Goal: Check status: Check status

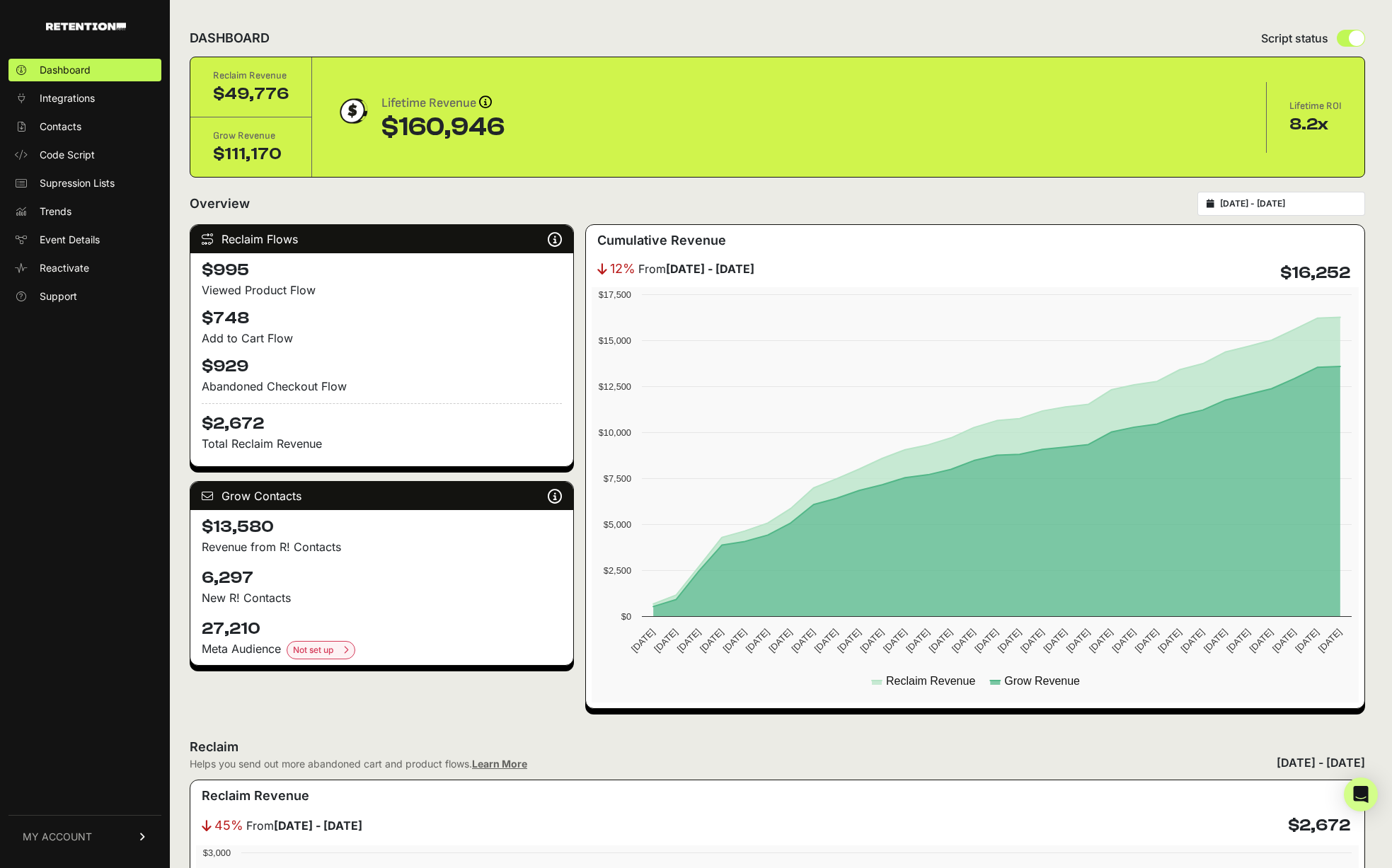
click at [577, 239] on div "Reclaim Flows Reclaim identifies your known audience when your ESP can't (due t…" at bounding box center [777, 466] width 1175 height 484
type input "[DATE]"
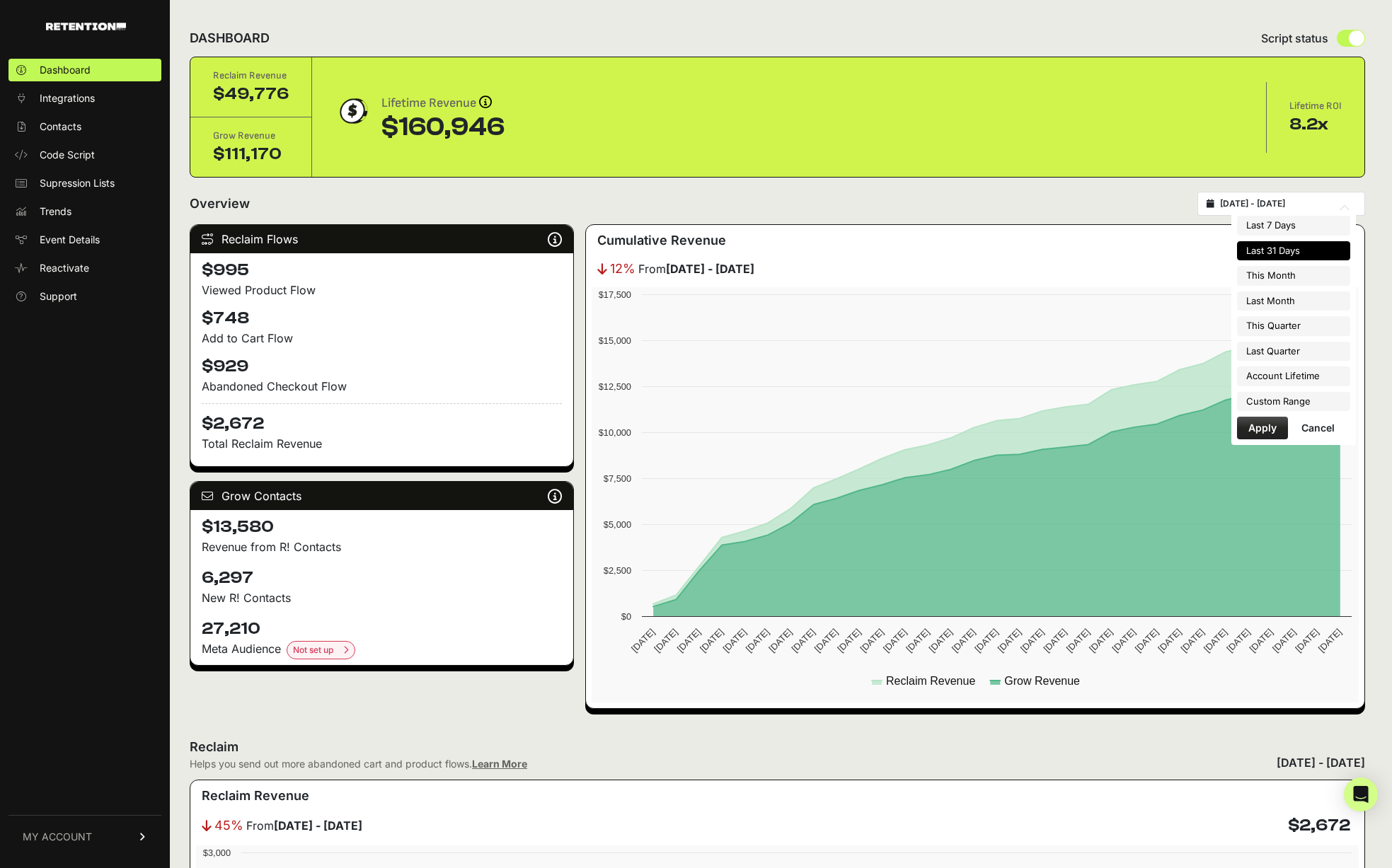
click at [1259, 200] on input "[DATE] - [DATE]" at bounding box center [1288, 203] width 136 height 11
type input "[DATE]"
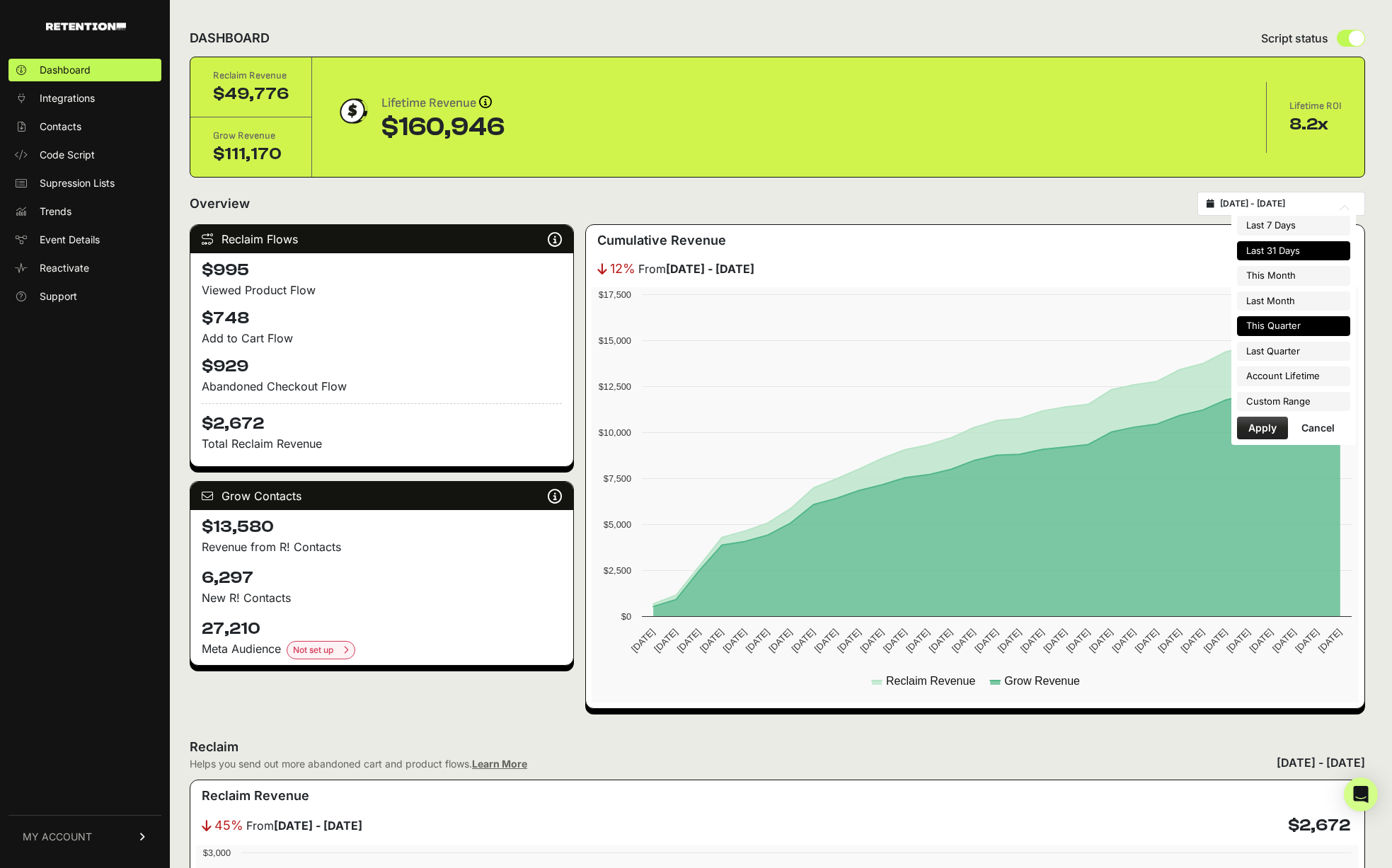
type input "[DATE]"
type input "2025-07-01"
type input "2025-09-30"
type input "2025-07-28"
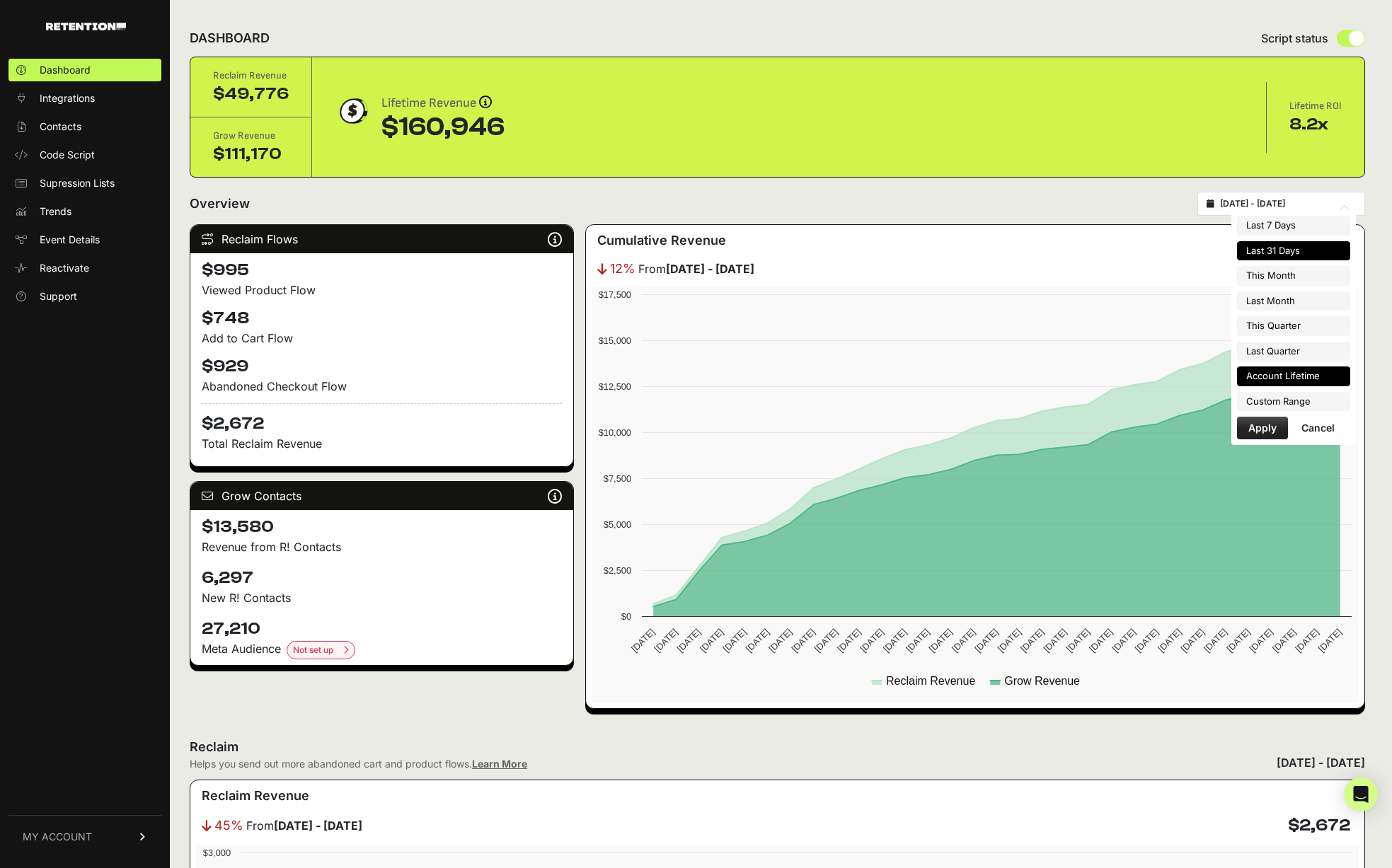
type input "2025-08-27"
type input "2025-04-01"
type input "2025-06-30"
type input "2025-07-28"
type input "2025-08-27"
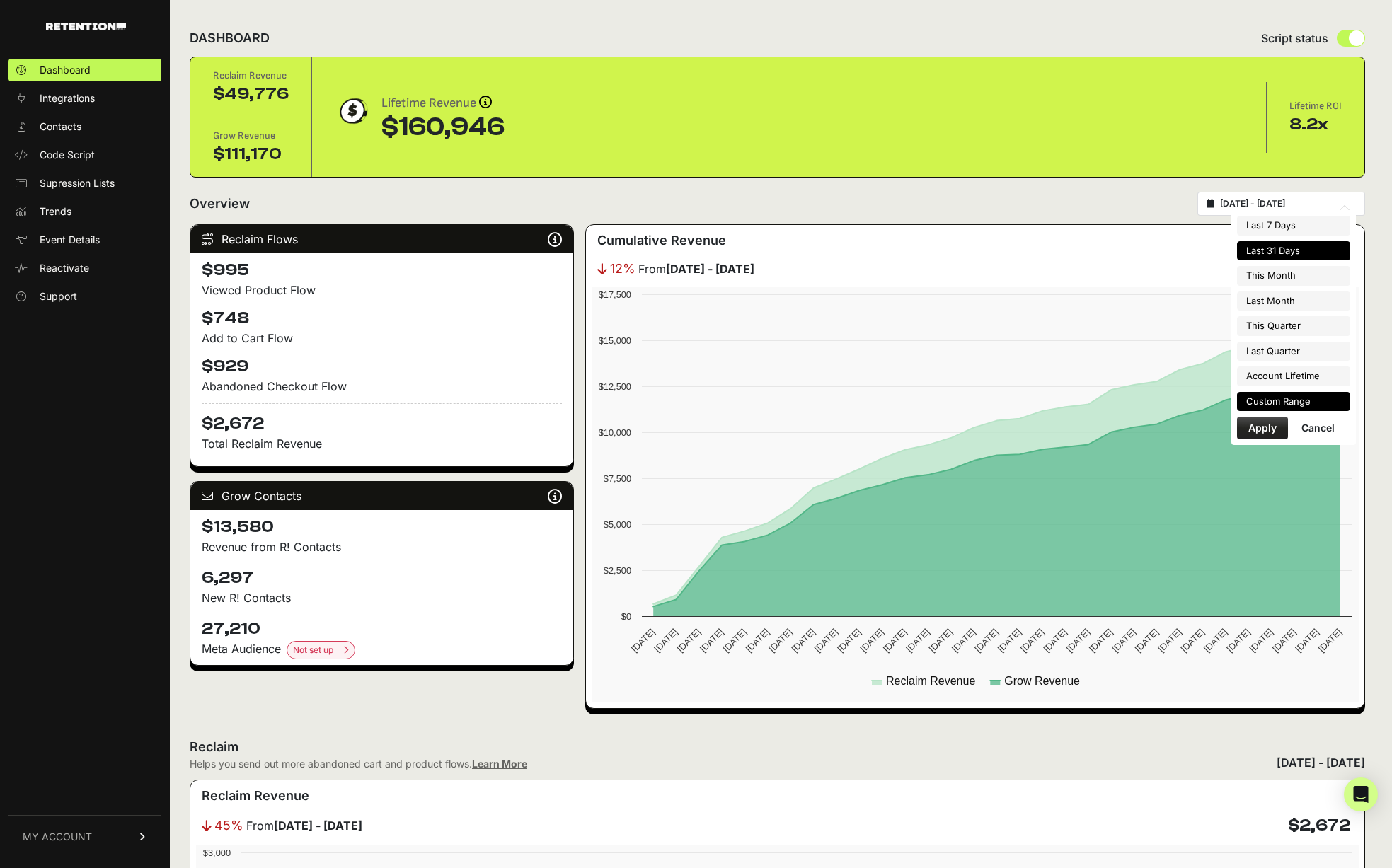
click at [1299, 400] on li "Custom Range" at bounding box center [1293, 402] width 113 height 20
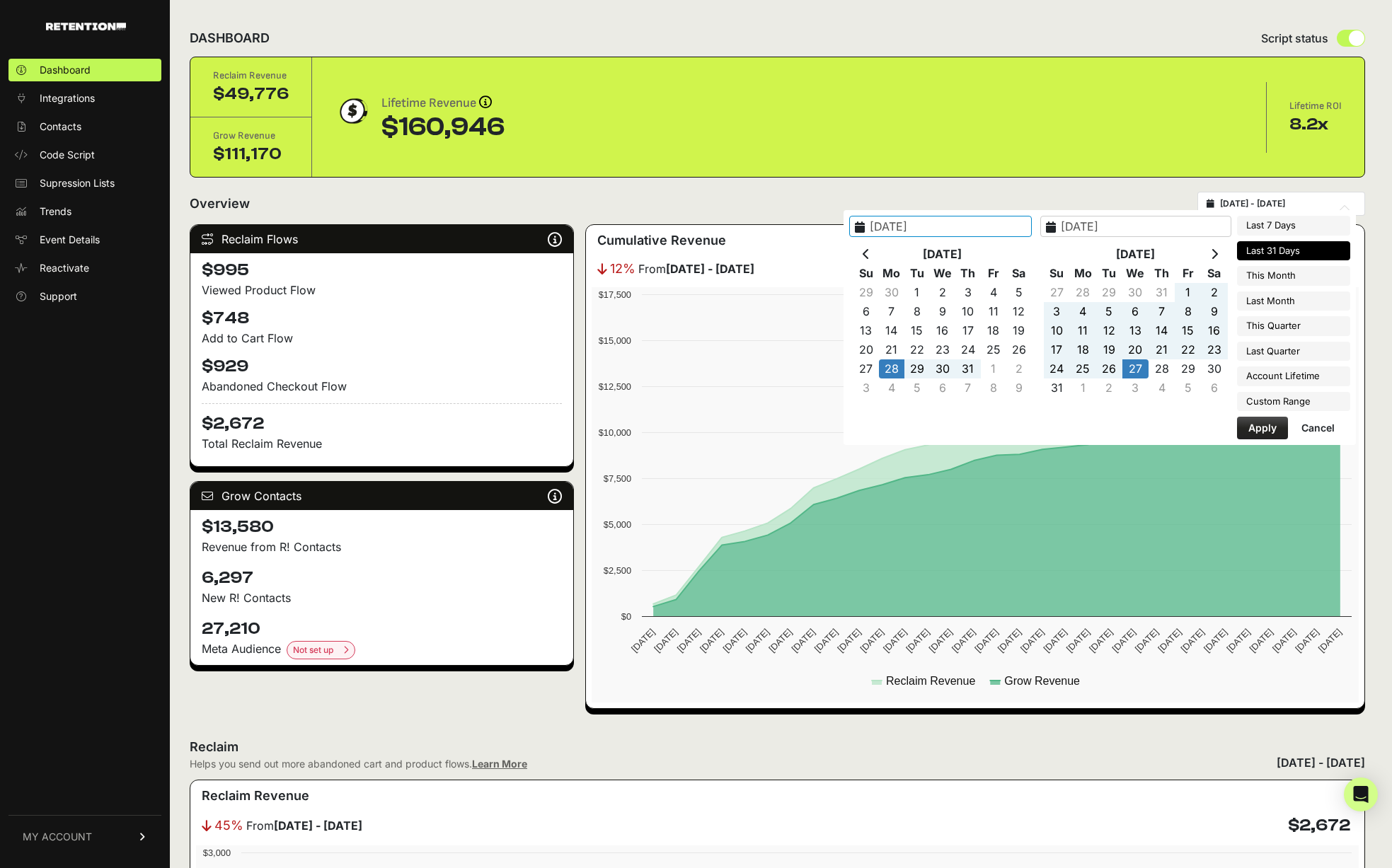
type input "2025-04-01"
type input "2025-06-30"
type input "2025-08-15"
type input "2025-08-27"
click at [869, 252] on icon at bounding box center [867, 254] width 7 height 11
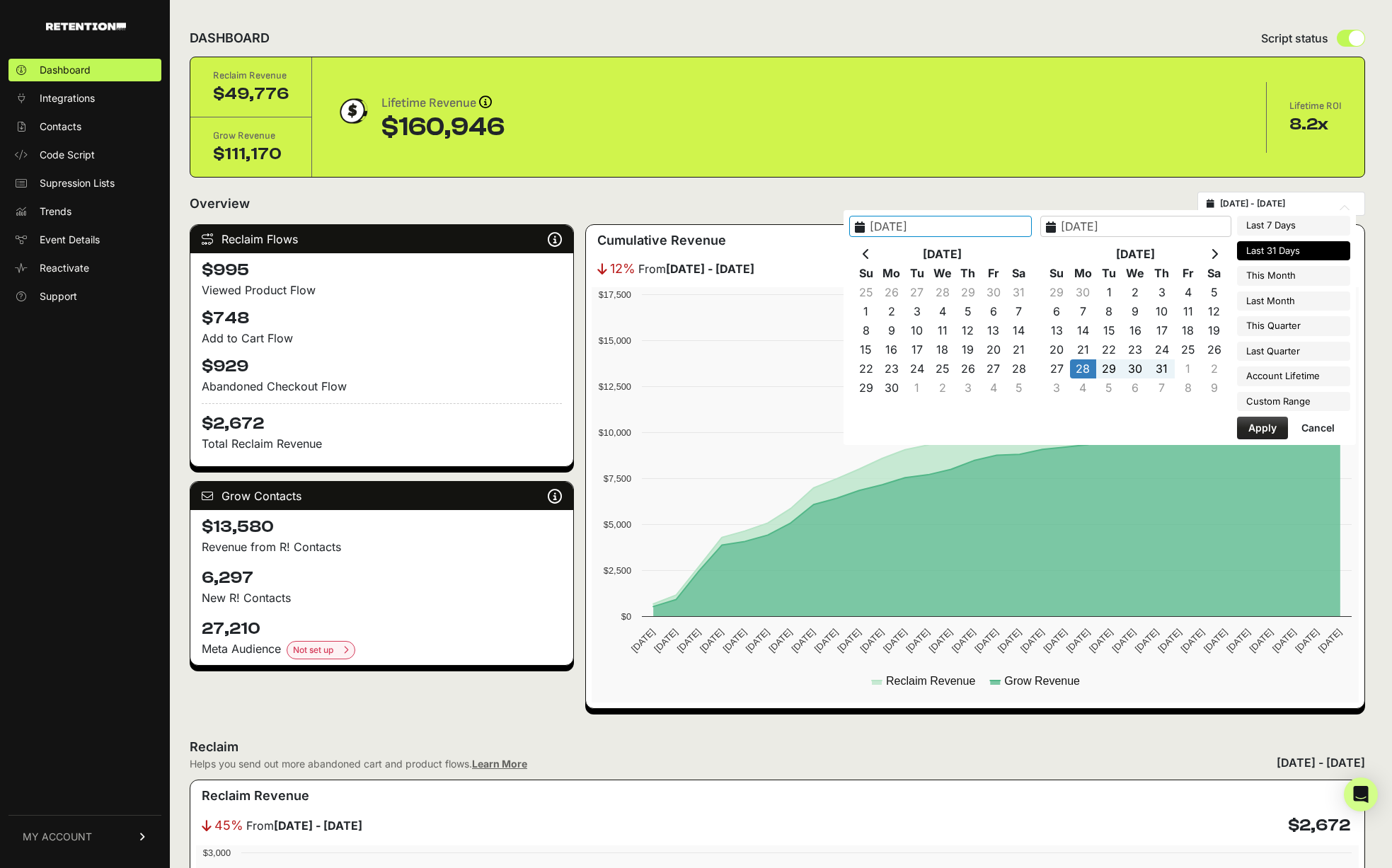
click at [869, 252] on icon at bounding box center [867, 254] width 7 height 11
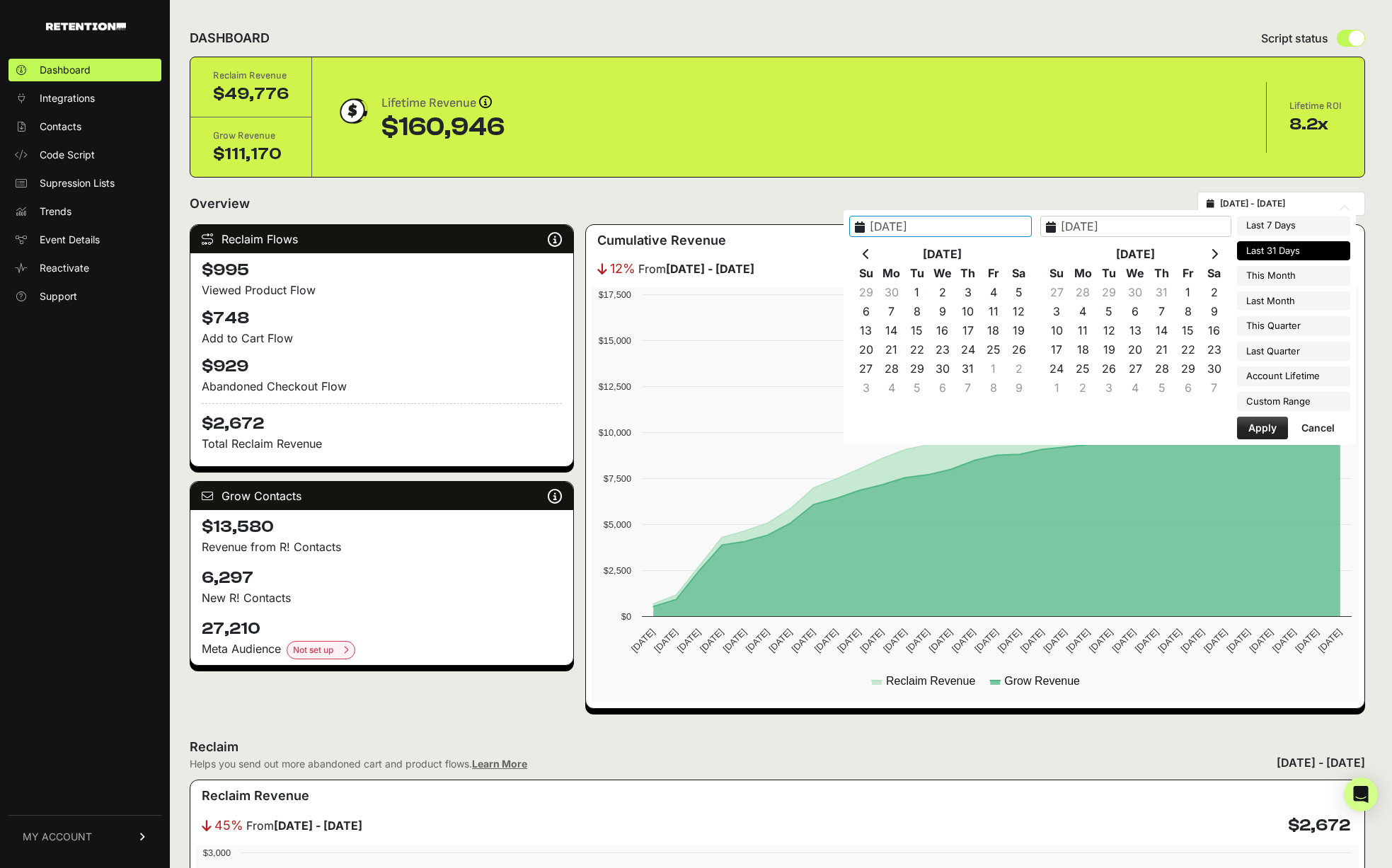
click at [869, 252] on icon at bounding box center [867, 254] width 7 height 11
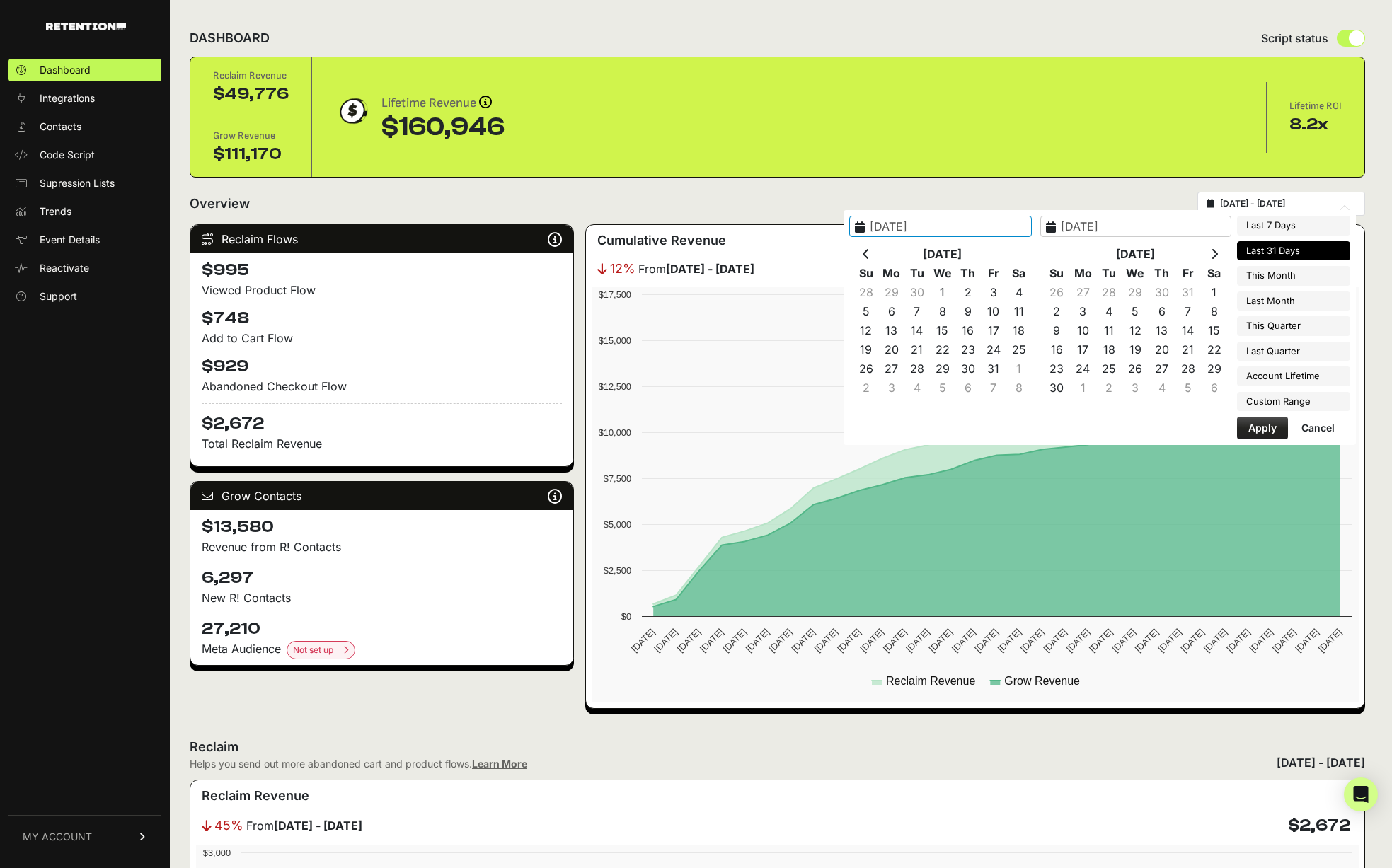
click at [869, 252] on icon at bounding box center [867, 254] width 7 height 11
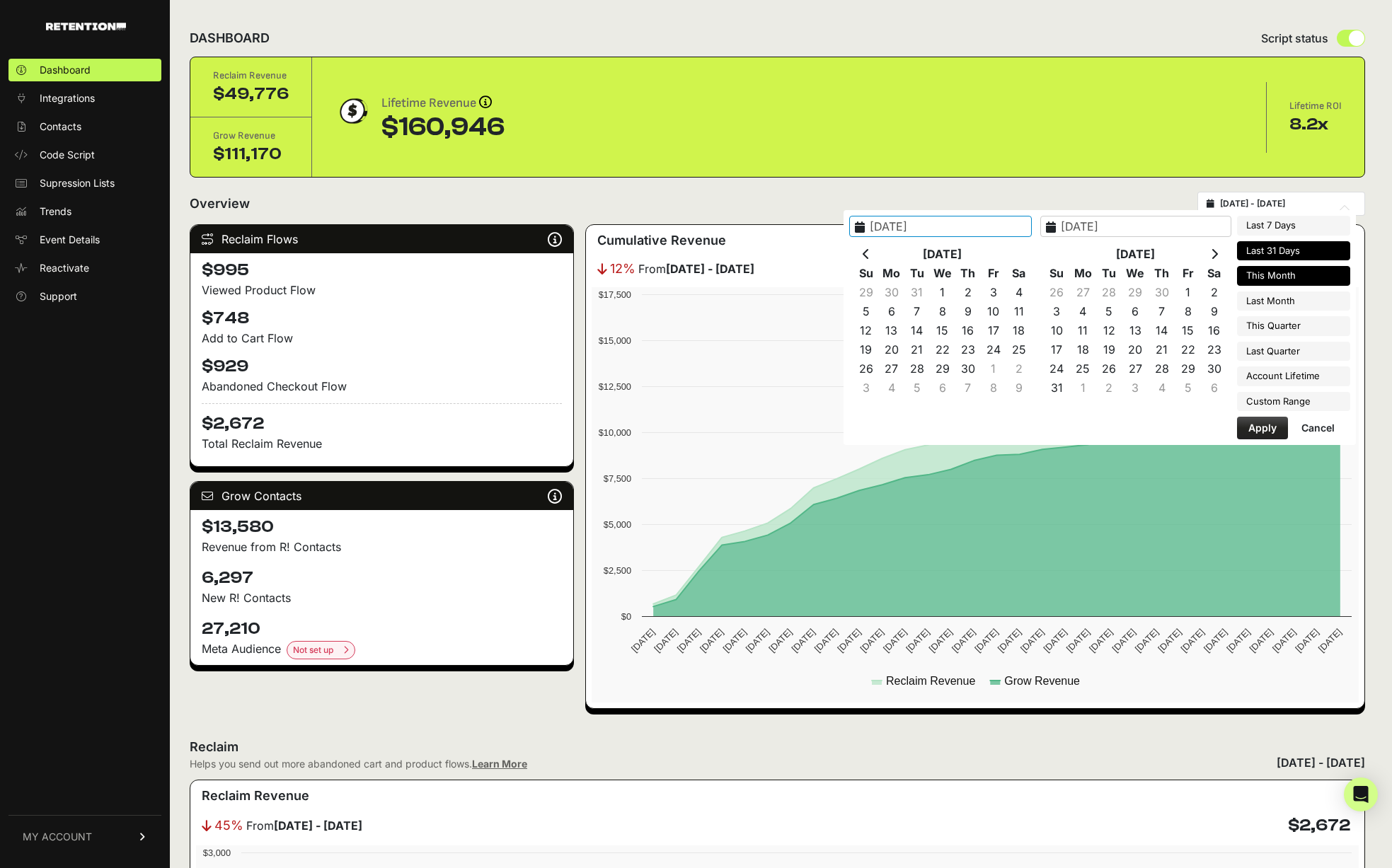
type input "2025-08-01"
type input "2025-08-31"
type input "2025-07-28"
type input "2025-08-27"
click at [1213, 250] on icon at bounding box center [1214, 254] width 7 height 11
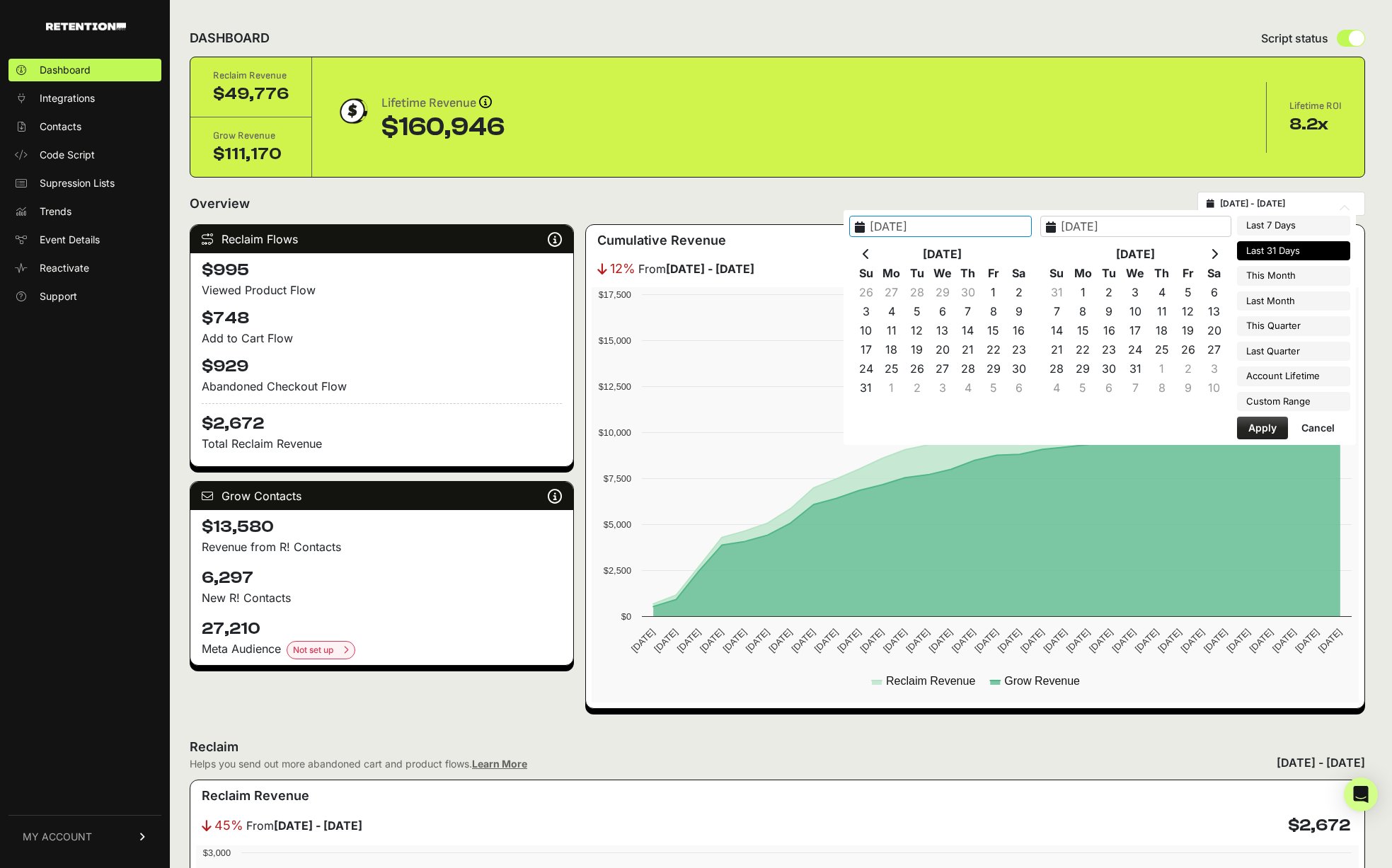
click at [1213, 250] on icon at bounding box center [1214, 254] width 7 height 11
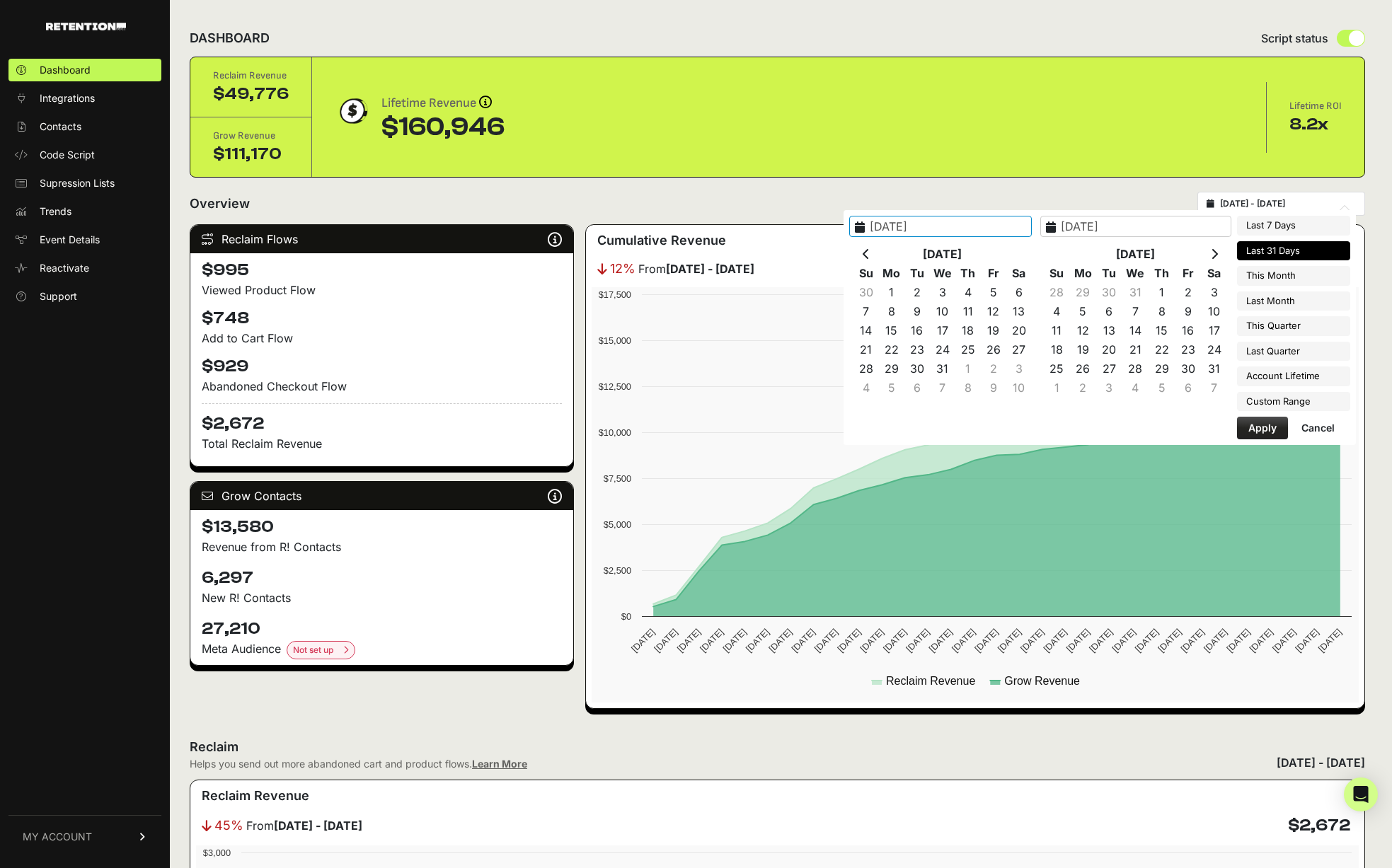
click at [1213, 250] on icon at bounding box center [1214, 254] width 7 height 11
type input "2024-12-01"
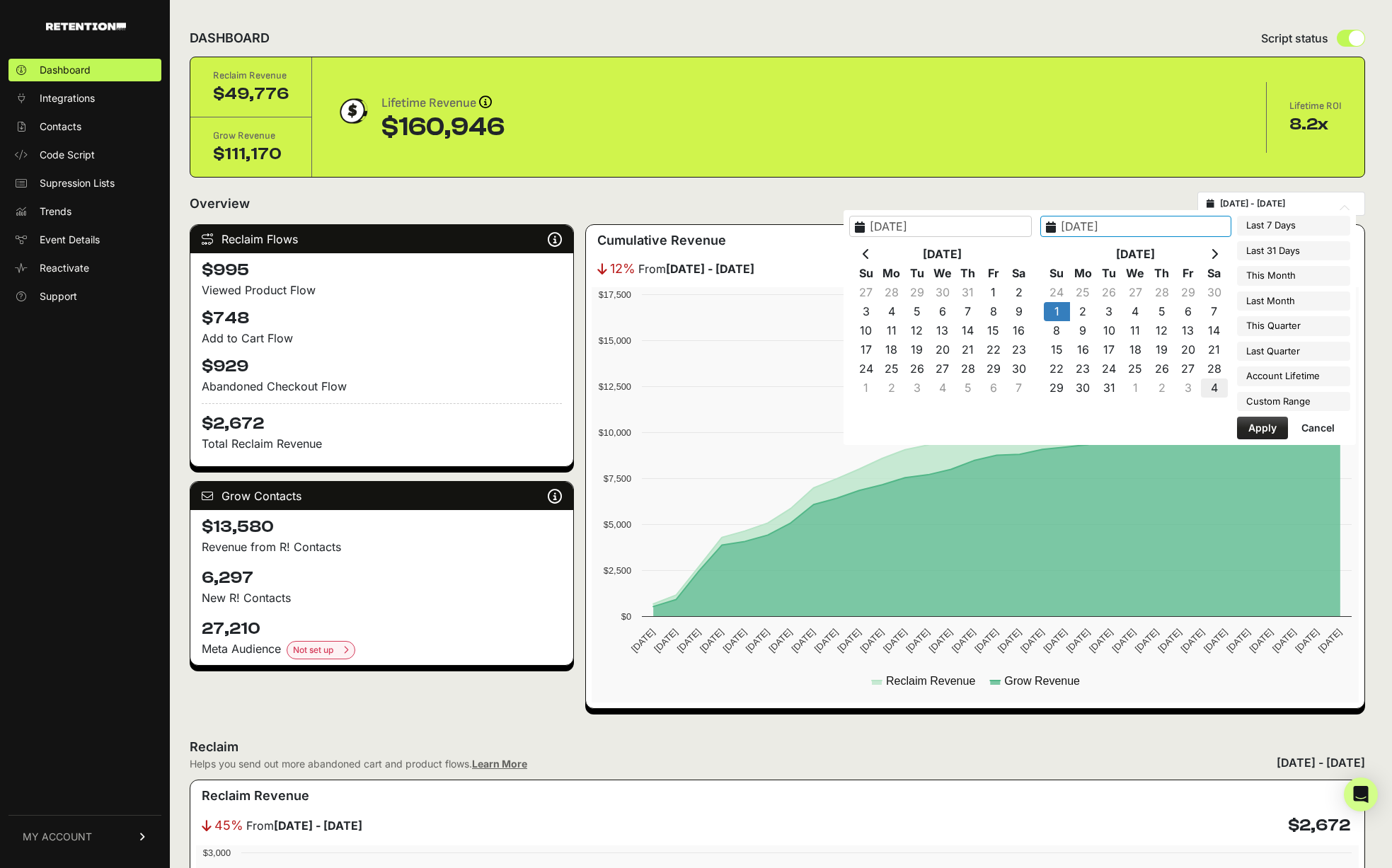
type input "2025-01-04"
type input "2023-01-16"
type input "2025-08-27"
type input "2025-04-01"
type input "2025-06-30"
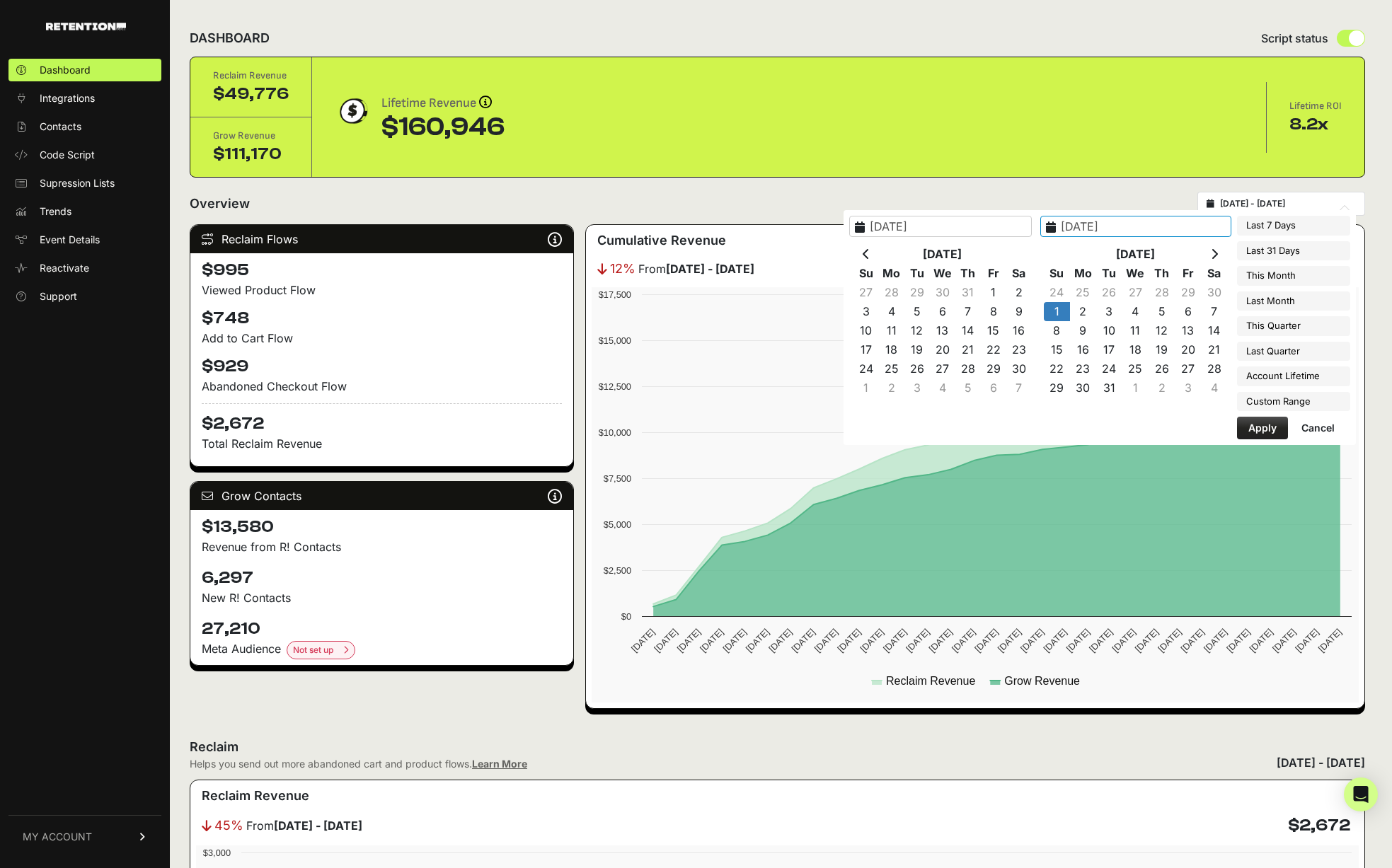
type input "2024-12-01"
click at [1218, 249] on icon at bounding box center [1214, 254] width 7 height 11
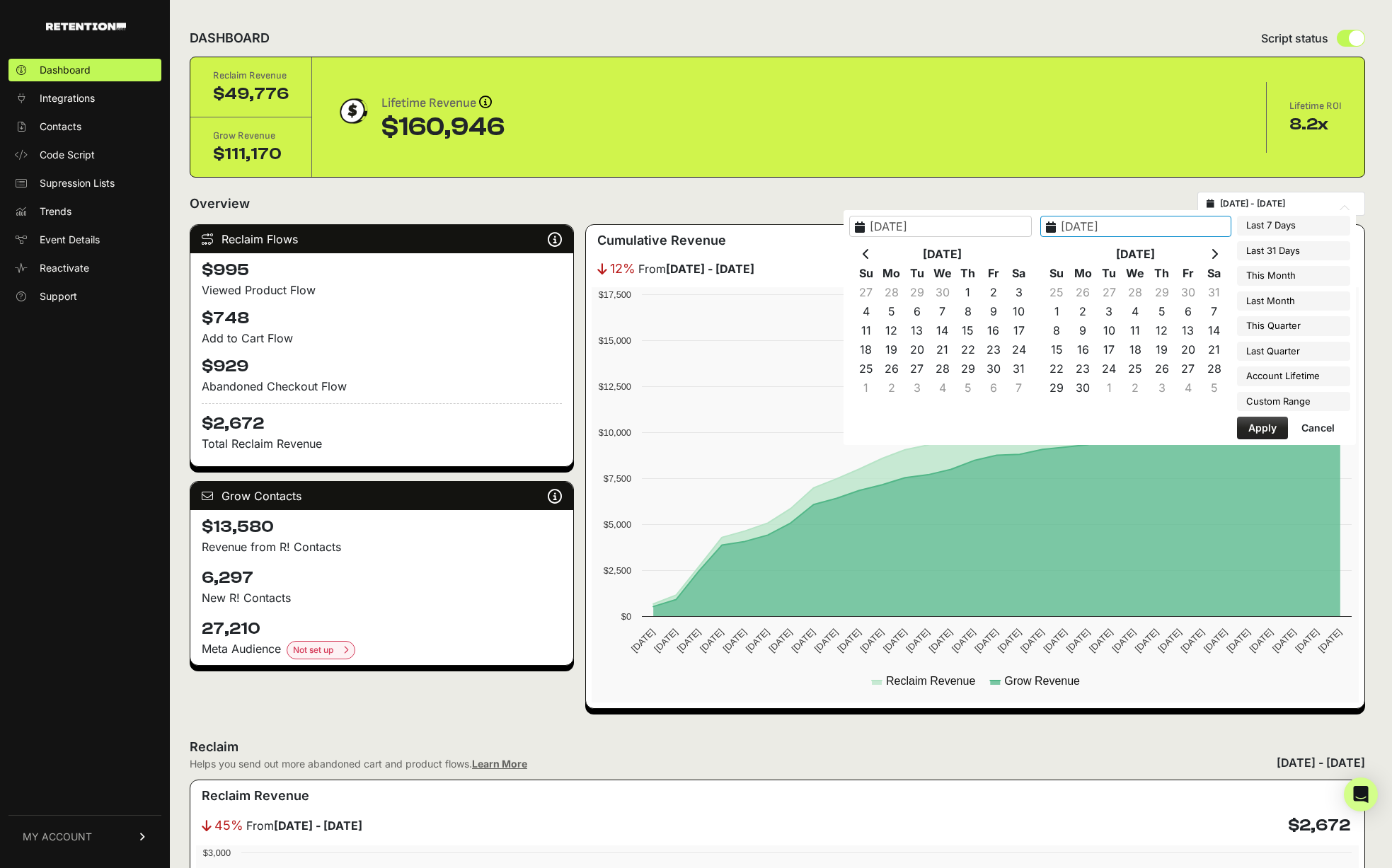
click at [1218, 249] on icon at bounding box center [1214, 254] width 7 height 11
type input "2025-08-27"
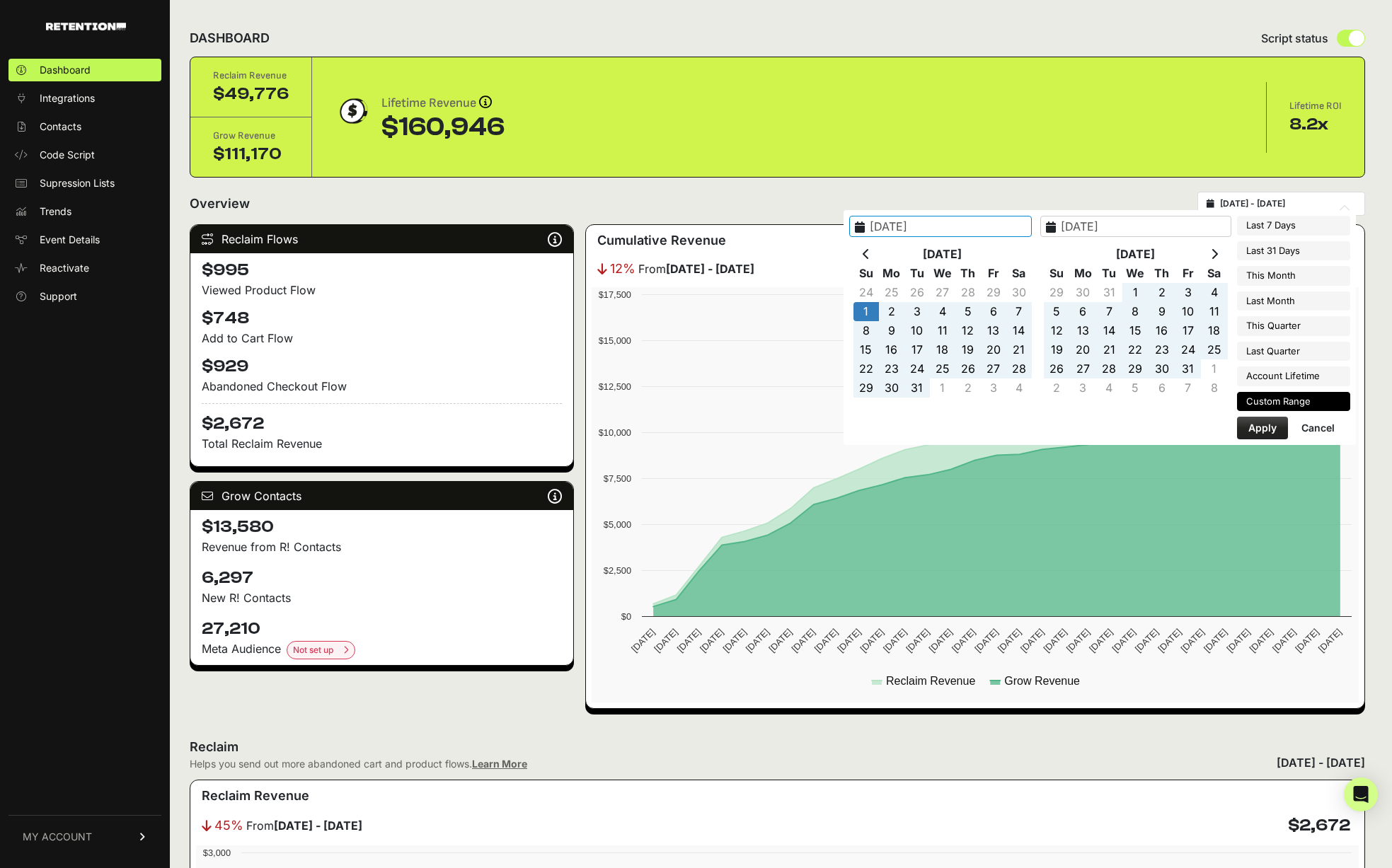
type input "2024-12-01"
click at [1255, 429] on button "Apply" at bounding box center [1262, 427] width 51 height 23
type input "2024-12-01 - 2025-08-27"
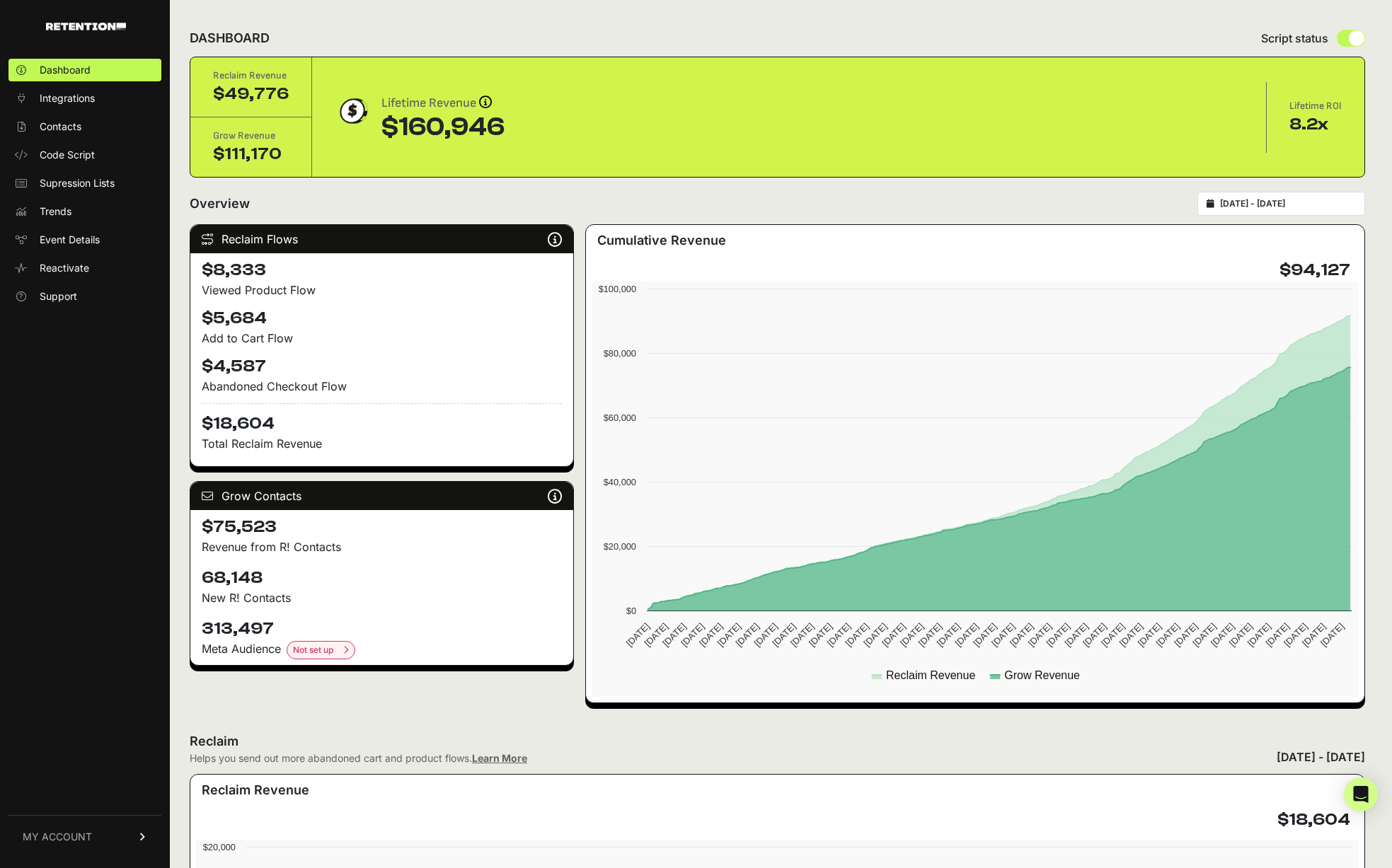
type input "[DATE]"
click at [1306, 200] on input "[DATE] - [DATE]" at bounding box center [1288, 203] width 136 height 11
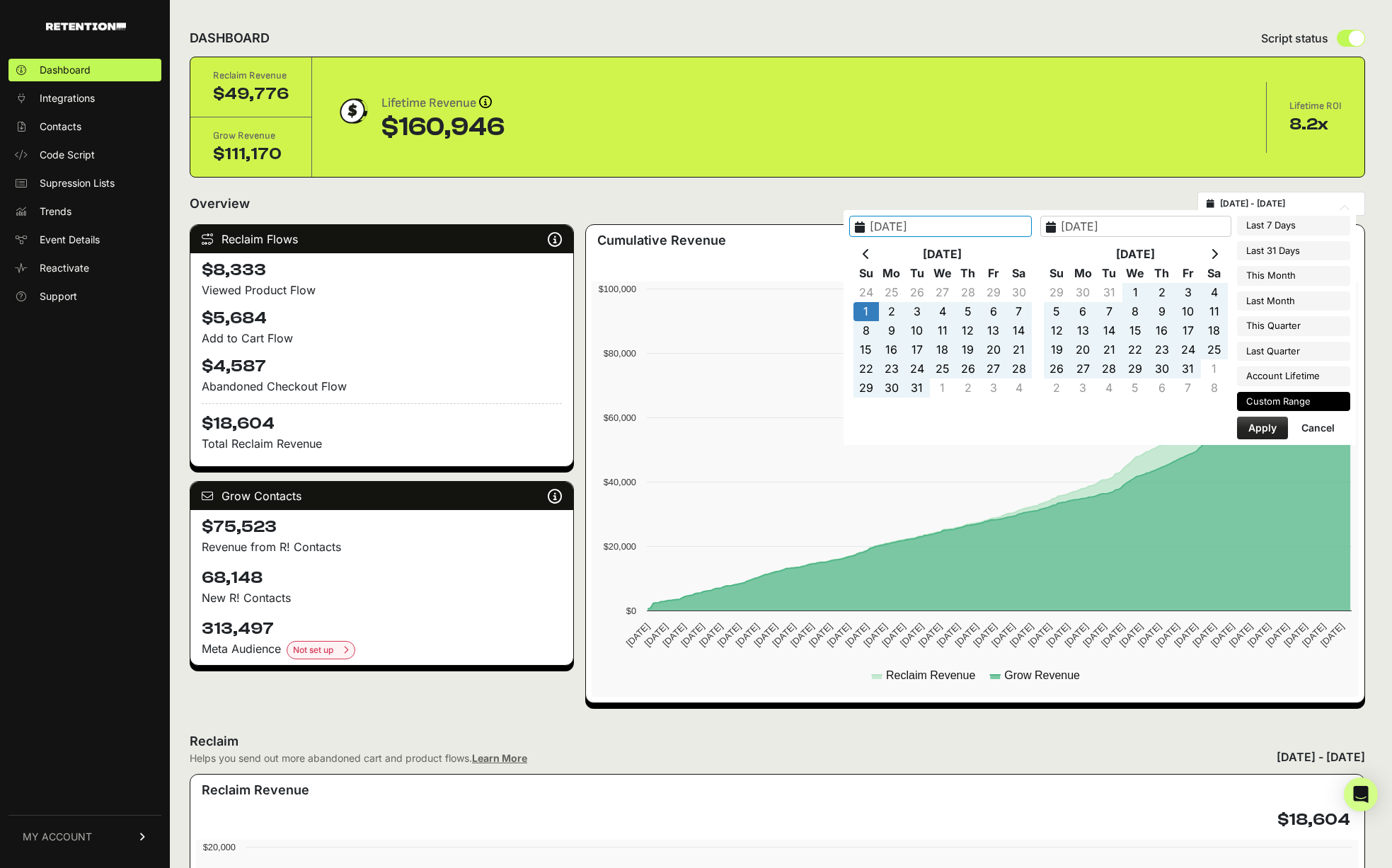
type input "2024-12-01"
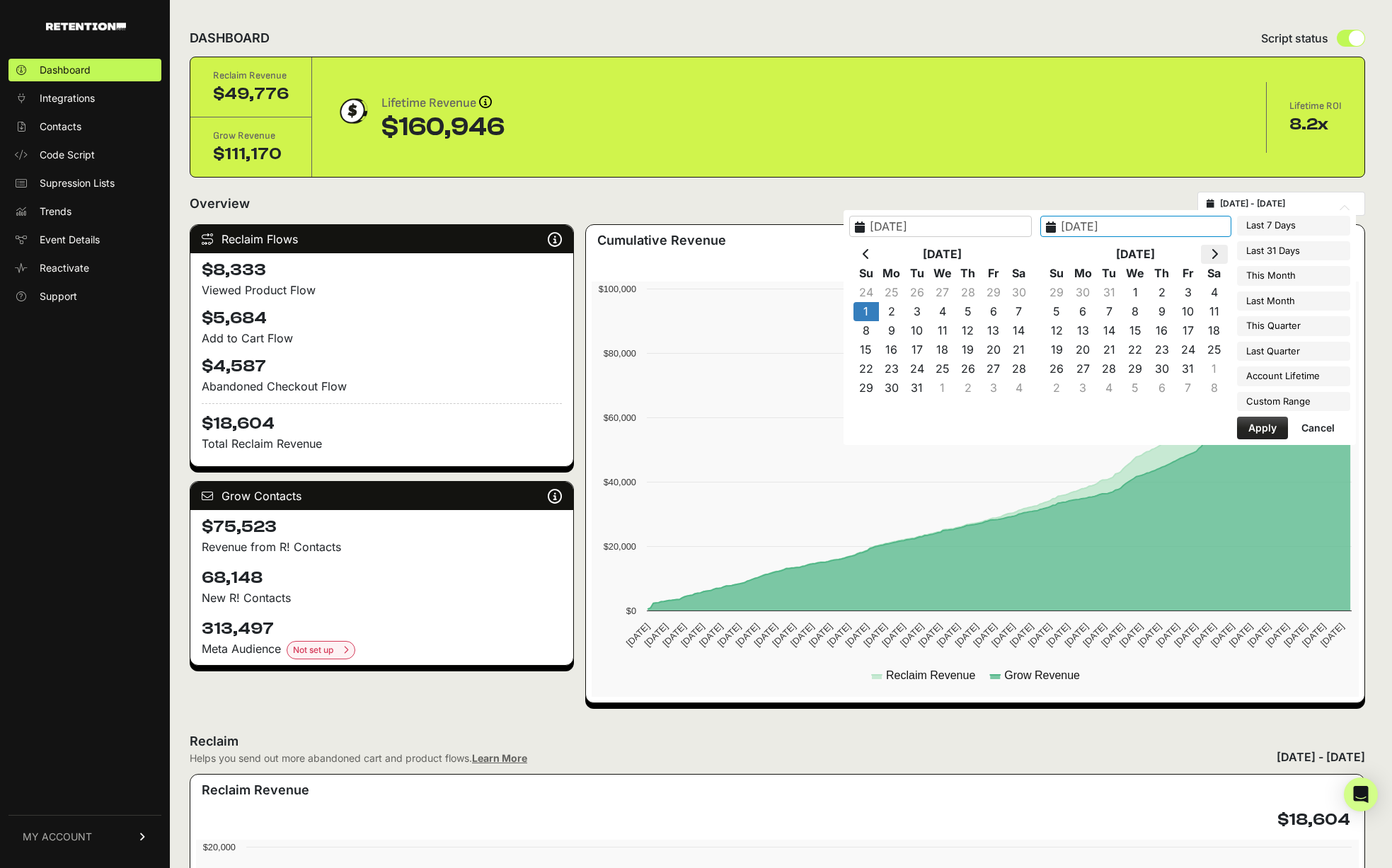
type input "[DATE]"
type input "2025-07-28"
type input "2025-08-27"
type input "2024-12-01"
click at [1218, 249] on icon at bounding box center [1214, 254] width 7 height 11
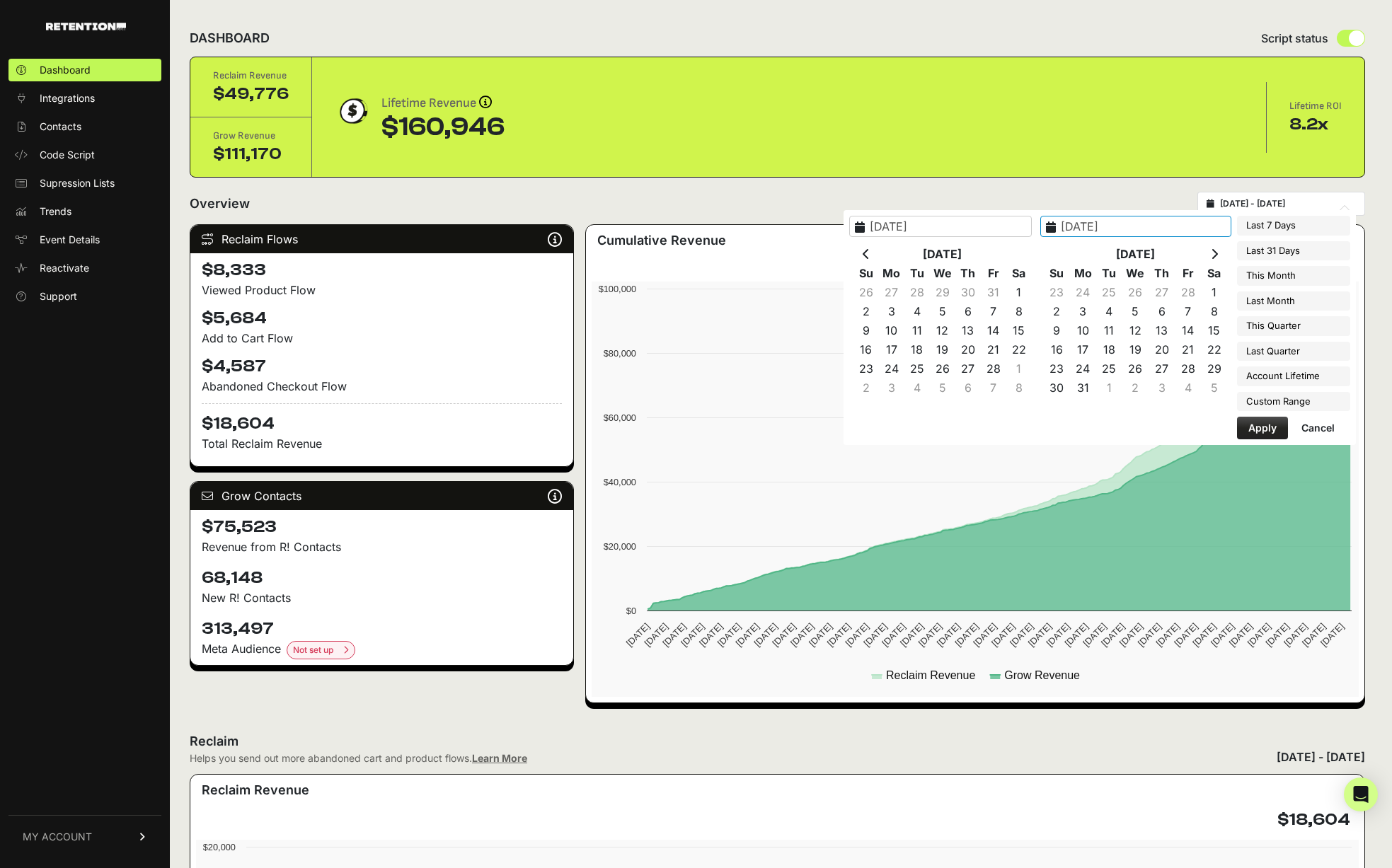
click at [1218, 249] on icon at bounding box center [1214, 254] width 7 height 11
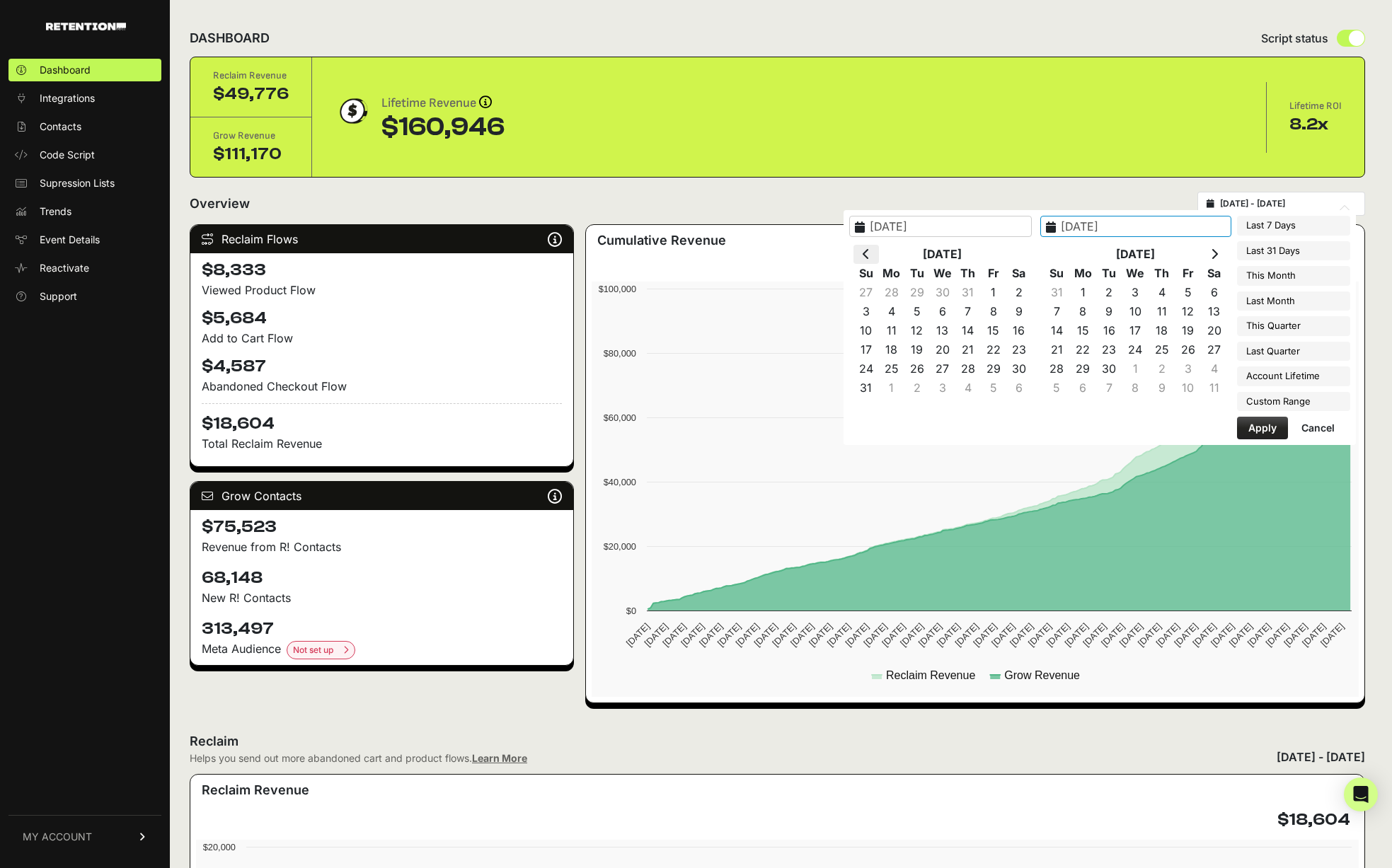
click at [878, 250] on th at bounding box center [866, 254] width 25 height 19
type input "2025-07-31"
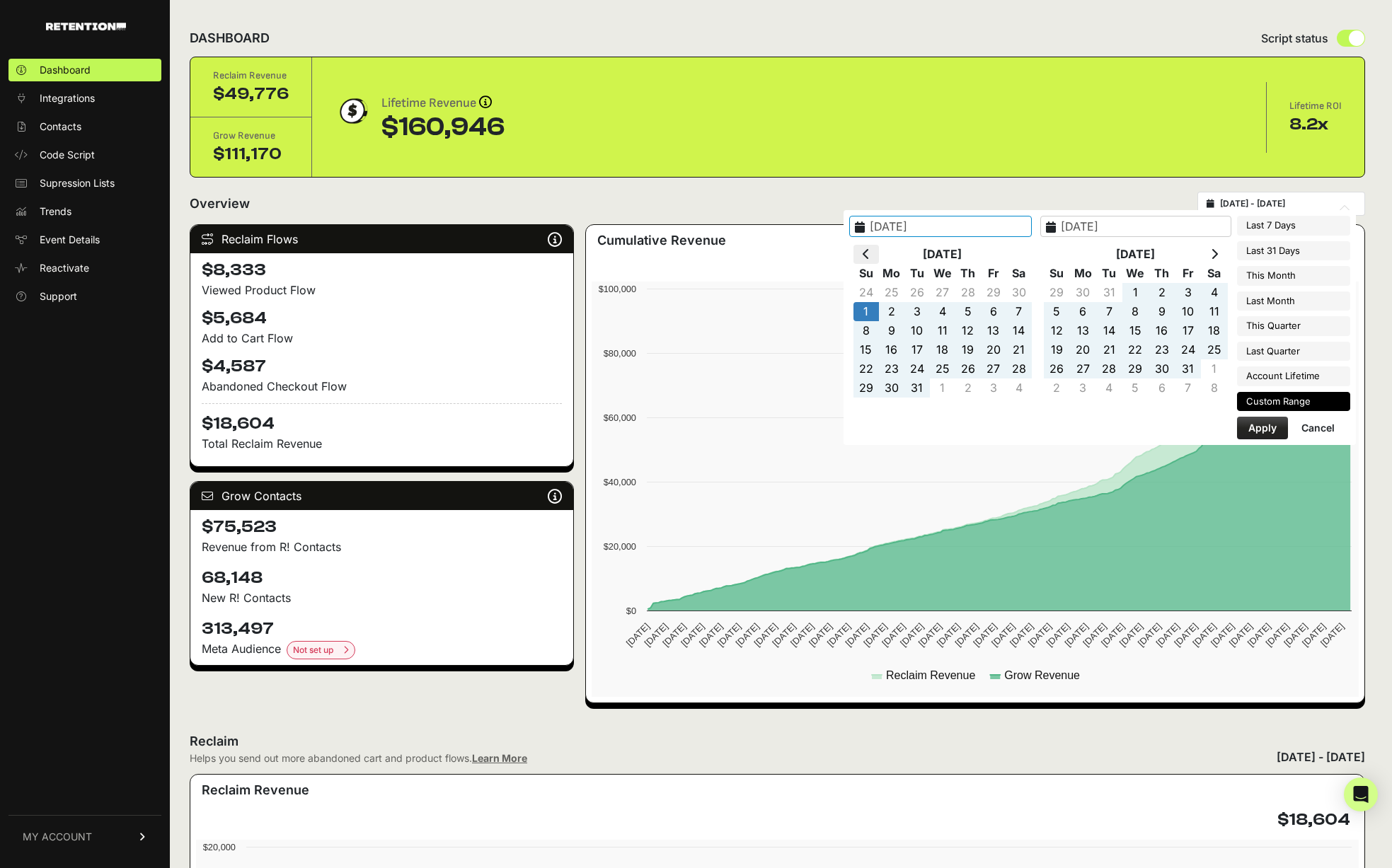
type input "2024-12-01"
click at [995, 226] on input "2024-12-01" at bounding box center [940, 226] width 182 height 21
click at [1275, 431] on button "Apply" at bounding box center [1262, 427] width 51 height 23
type input "2024-12-01 - 2025-07-31"
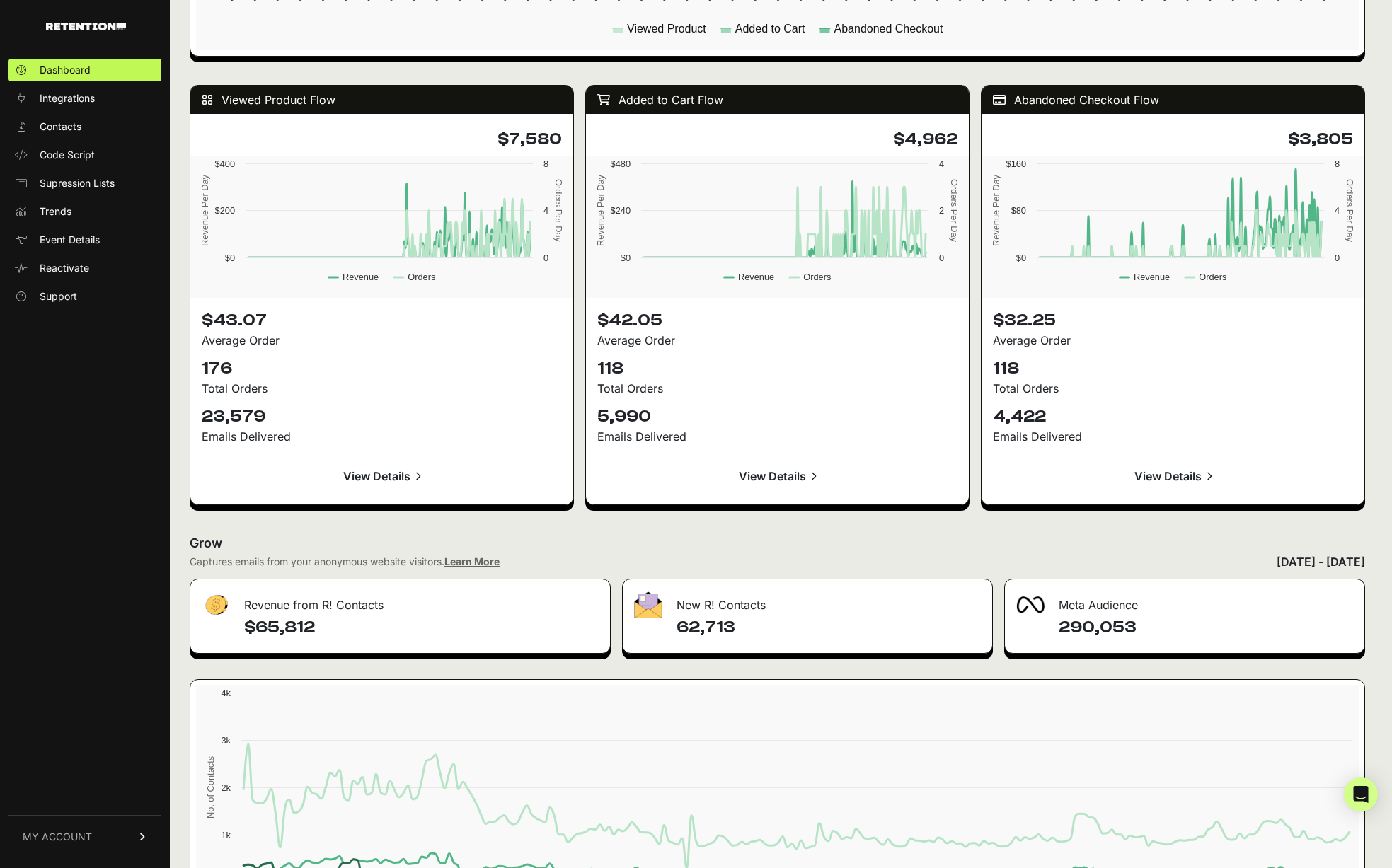
scroll to position [1331, 0]
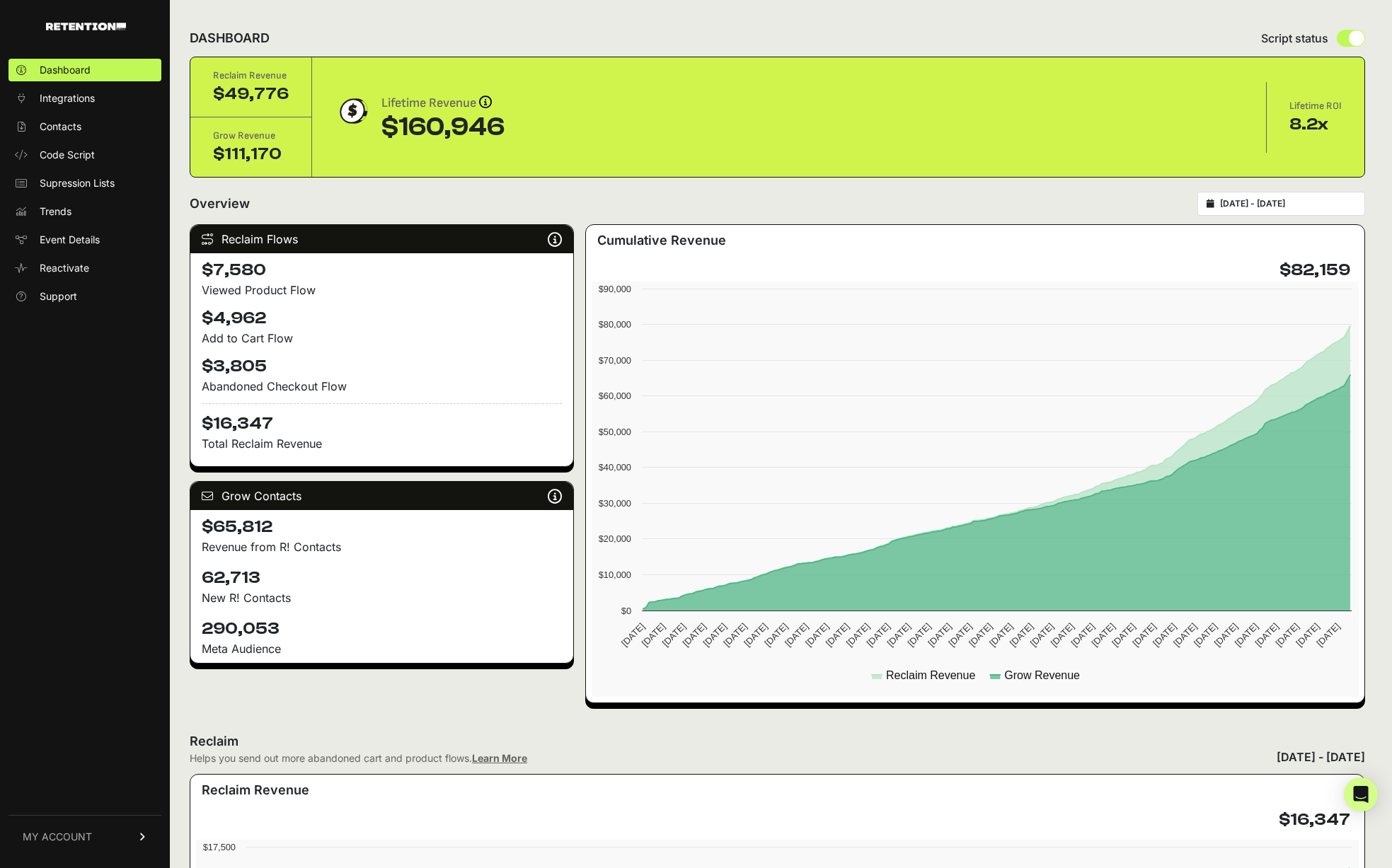
click at [1283, 214] on div "2024-12-01 - 2025-07-31" at bounding box center [1280, 203] width 168 height 24
type input "[DATE]"
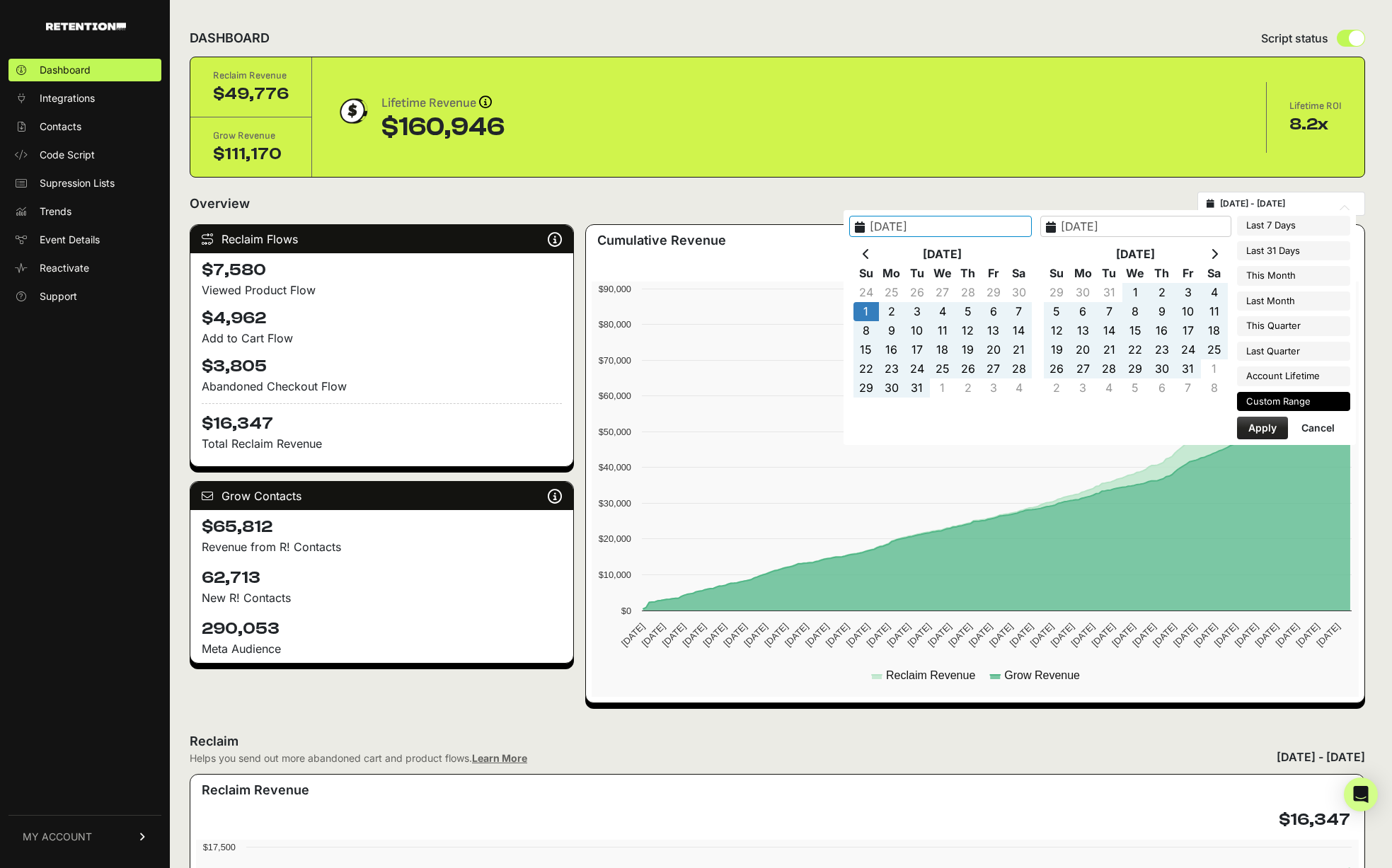
click at [1292, 202] on input "2024-12-01 - 2025-07-31" at bounding box center [1288, 203] width 136 height 11
click at [869, 255] on icon at bounding box center [867, 254] width 7 height 11
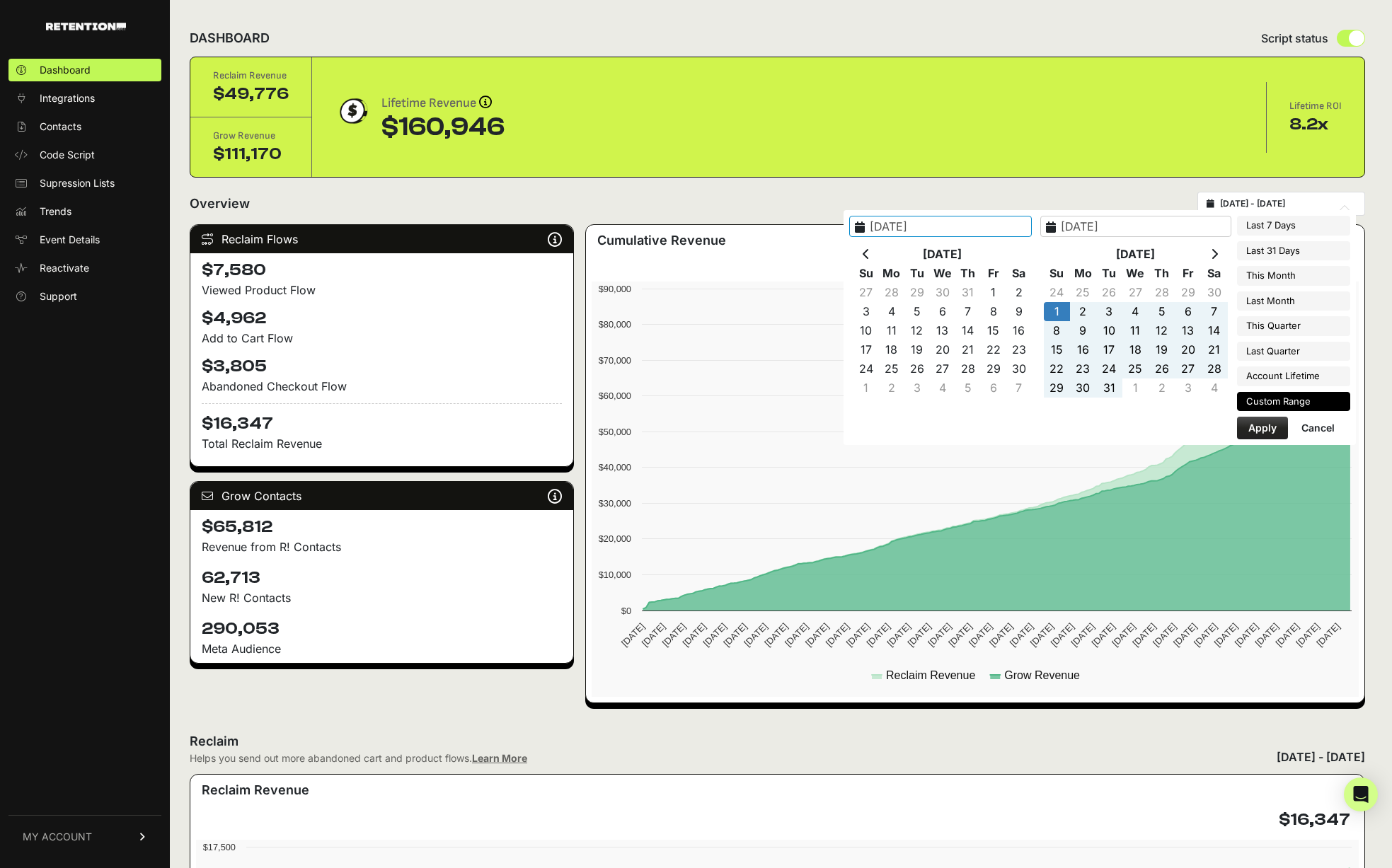
click at [869, 255] on icon at bounding box center [867, 254] width 7 height 11
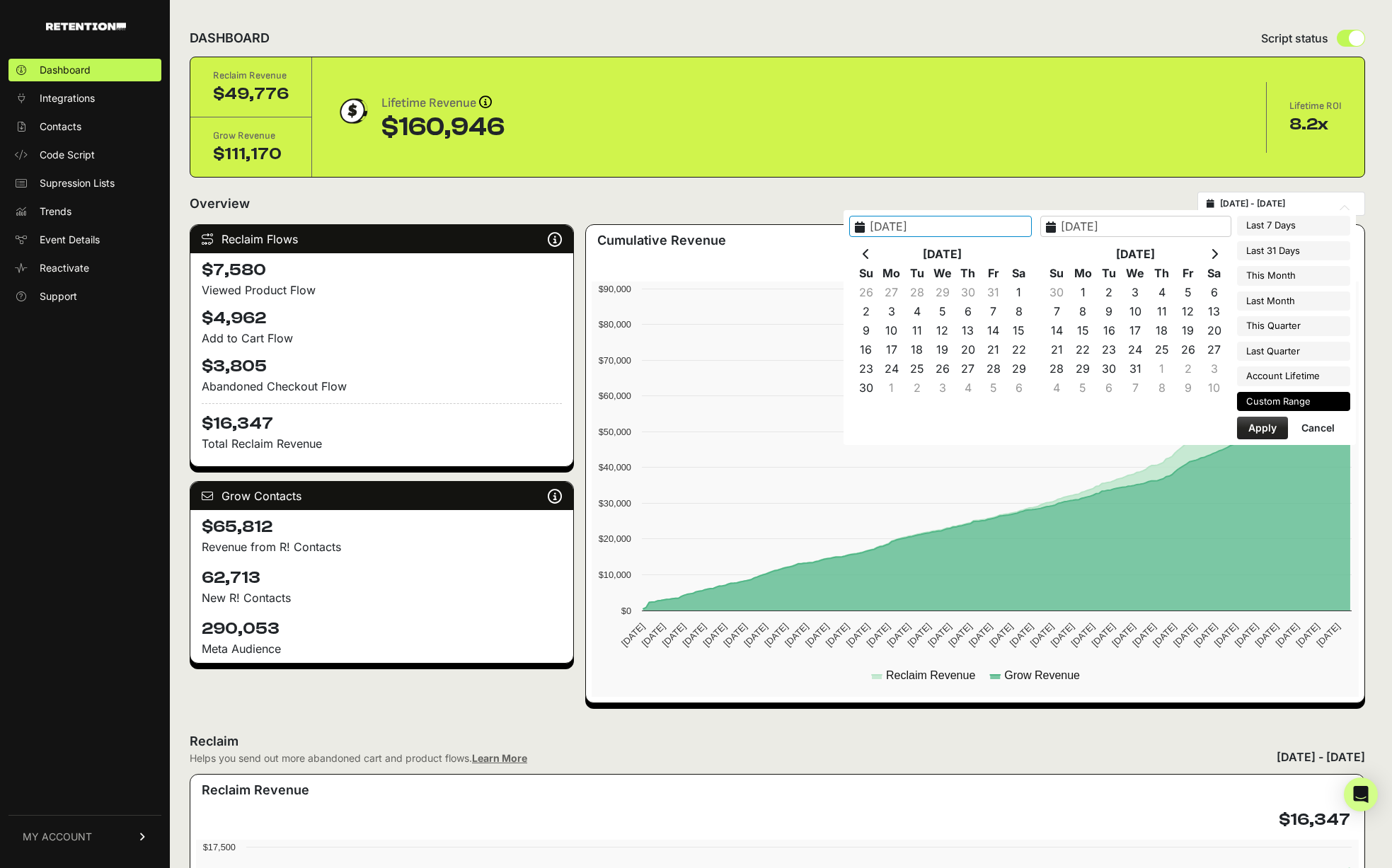
click at [869, 255] on icon at bounding box center [867, 254] width 7 height 11
type input "2024-05-01"
click at [1216, 252] on icon at bounding box center [1214, 254] width 7 height 11
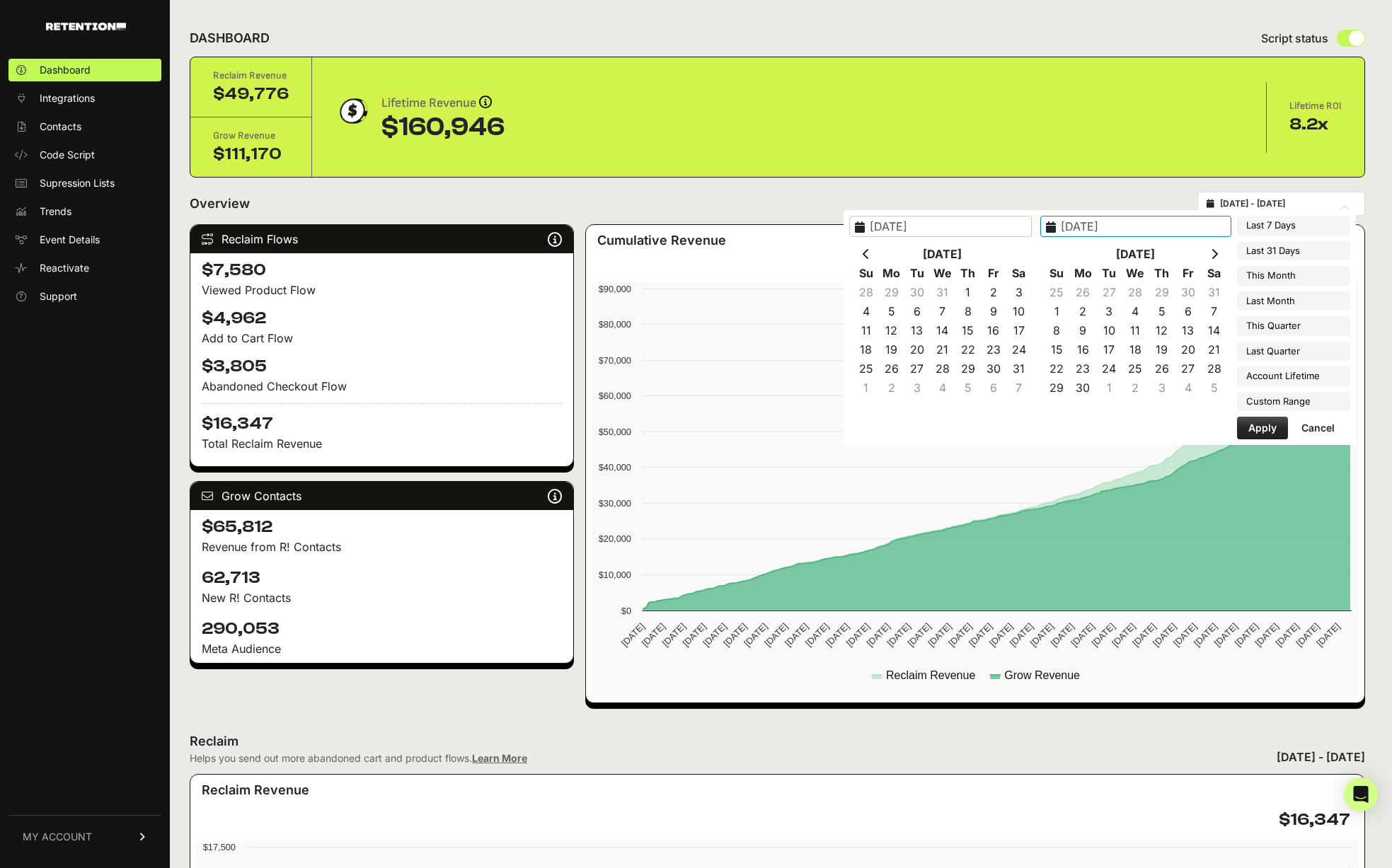
click at [1216, 252] on icon at bounding box center [1214, 254] width 7 height 11
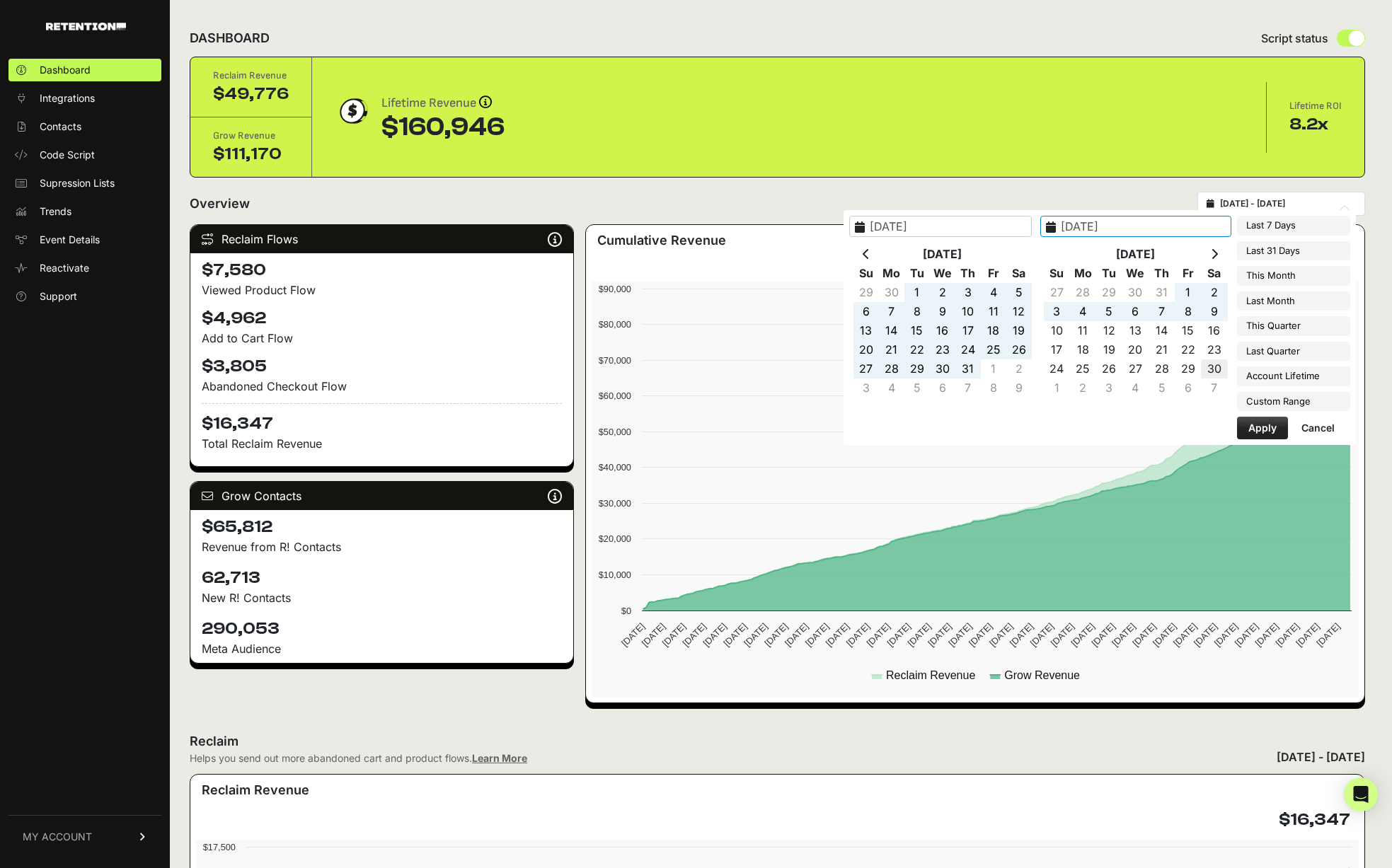
type input "[DATE]"
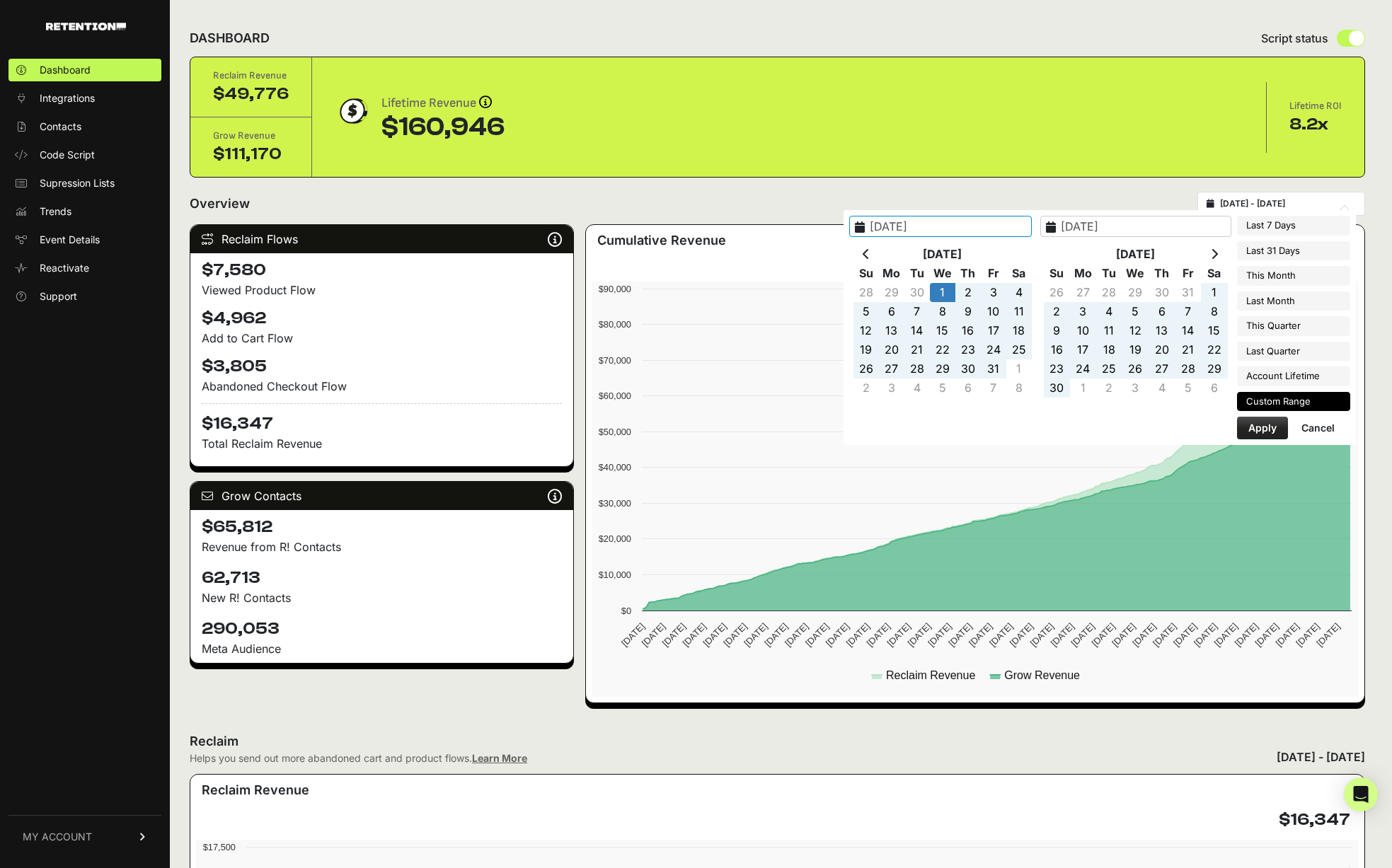
type input "2024-05-01"
click at [1260, 429] on button "Apply" at bounding box center [1262, 427] width 51 height 23
type input "[DATE] - [DATE]"
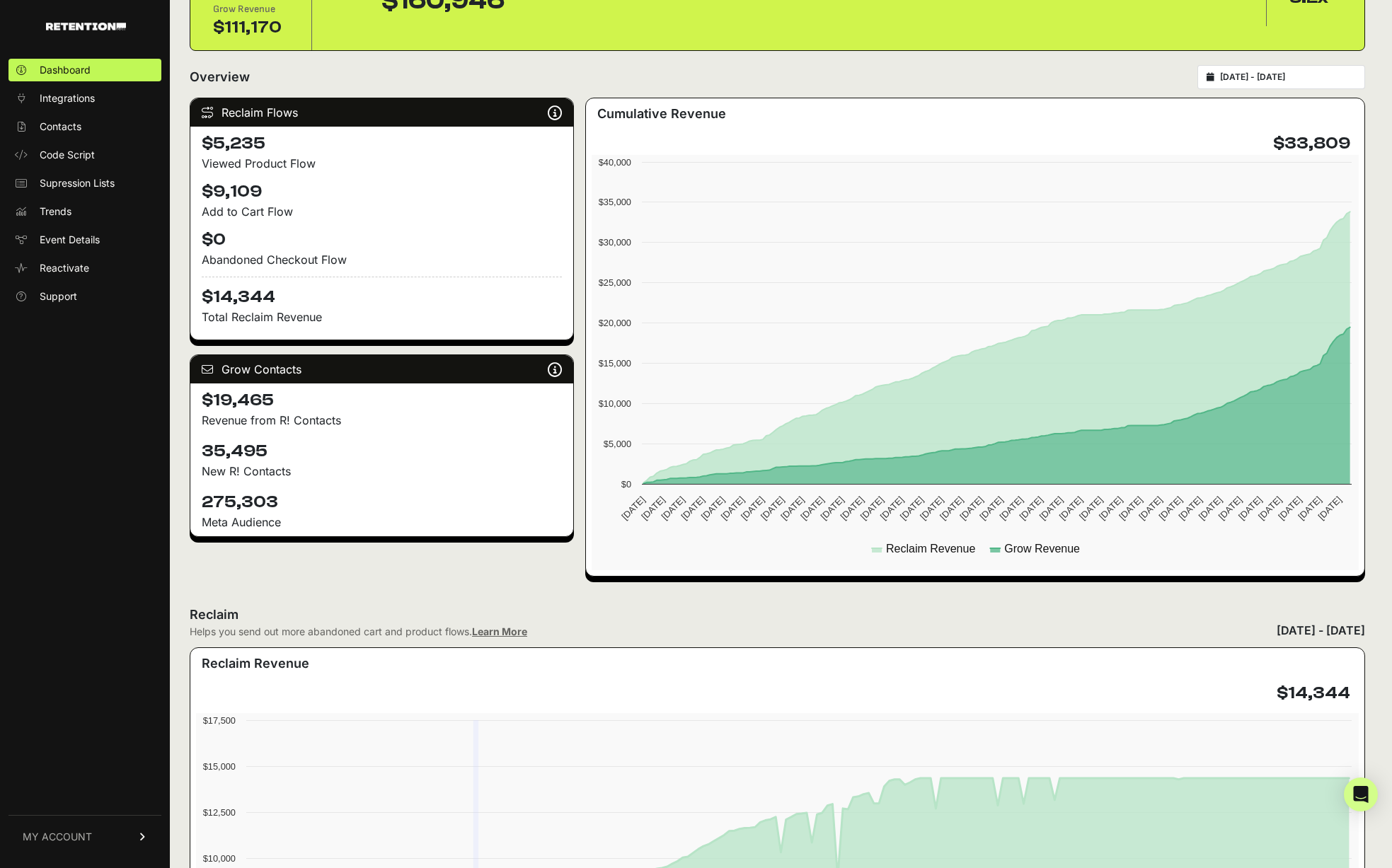
scroll to position [47, 0]
